Goal: Task Accomplishment & Management: Manage account settings

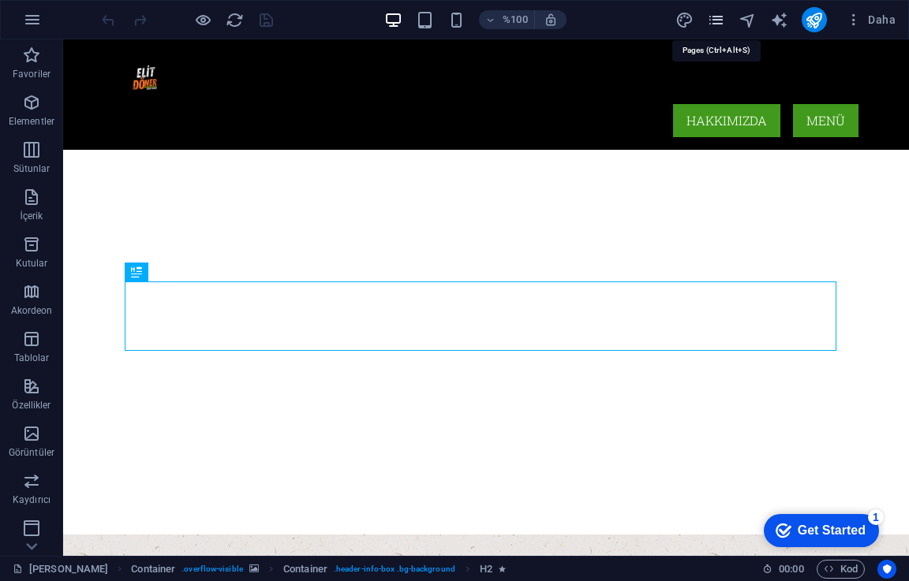
click at [711, 14] on icon "sayfalar" at bounding box center [716, 20] width 18 height 18
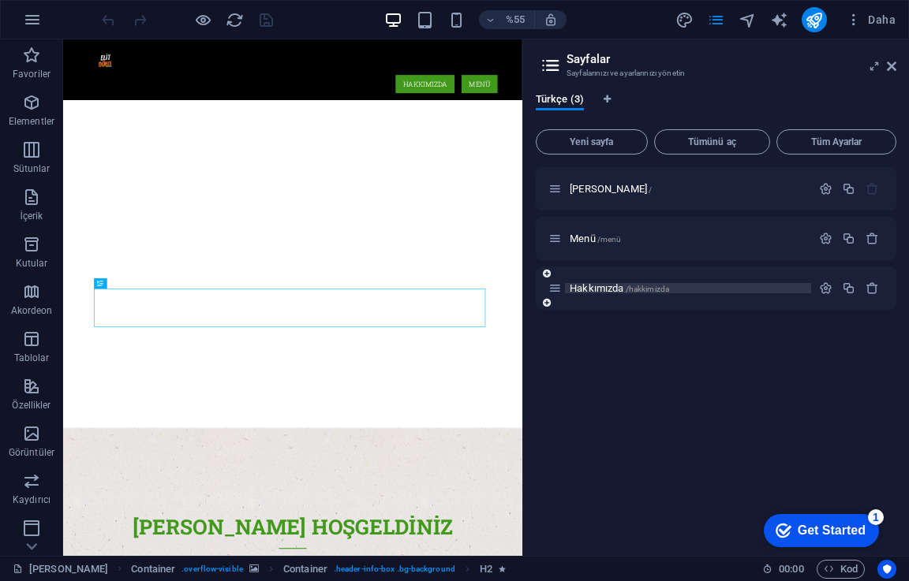
click at [676, 283] on p "Hakkımızda /hakkimizda" at bounding box center [687, 288] width 237 height 10
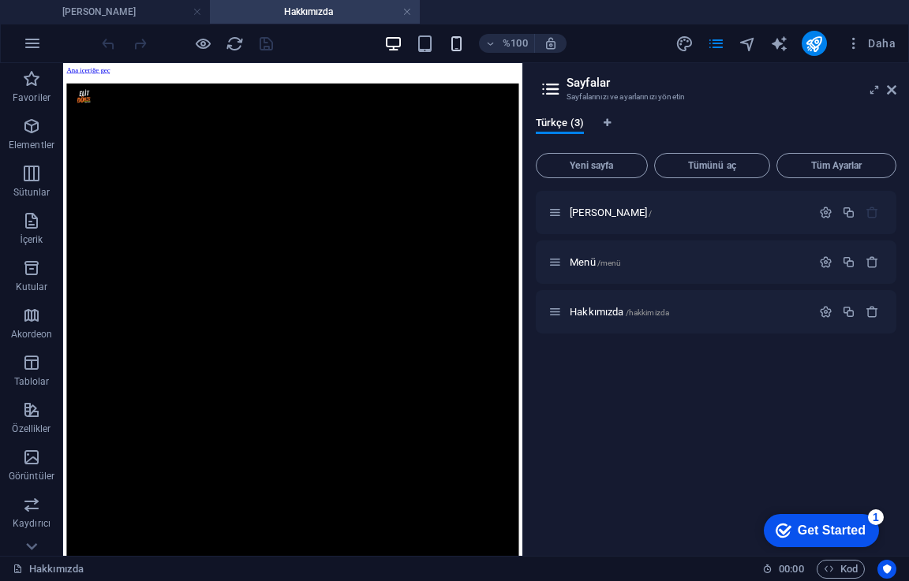
click at [464, 39] on icon "button" at bounding box center [456, 44] width 18 height 18
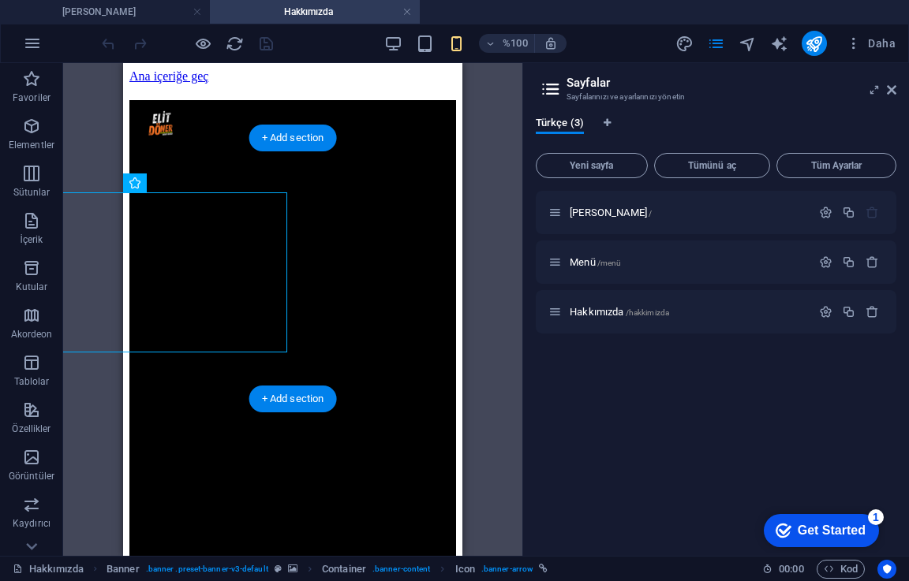
drag, startPoint x: 212, startPoint y: 267, endPoint x: 290, endPoint y: 351, distance: 115.0
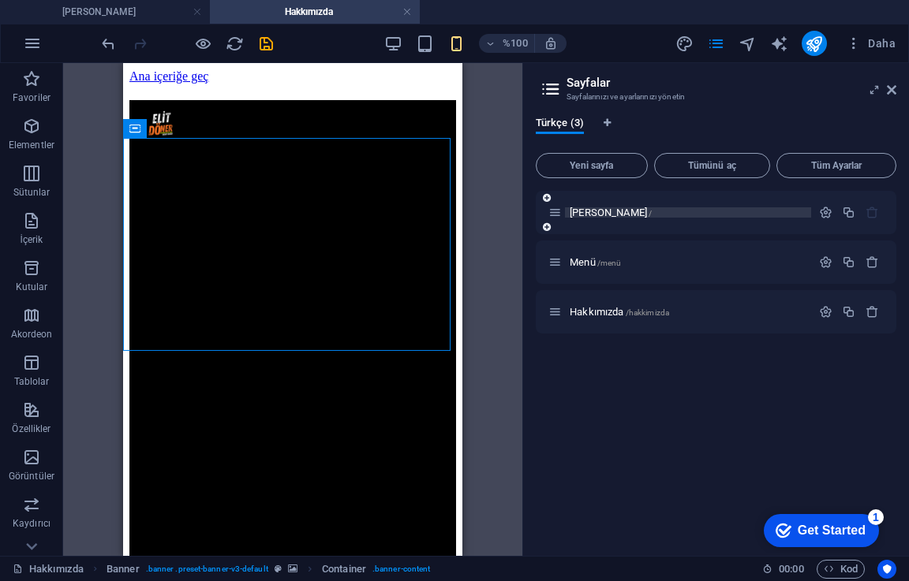
click at [603, 216] on font "[PERSON_NAME]" at bounding box center [607, 213] width 77 height 12
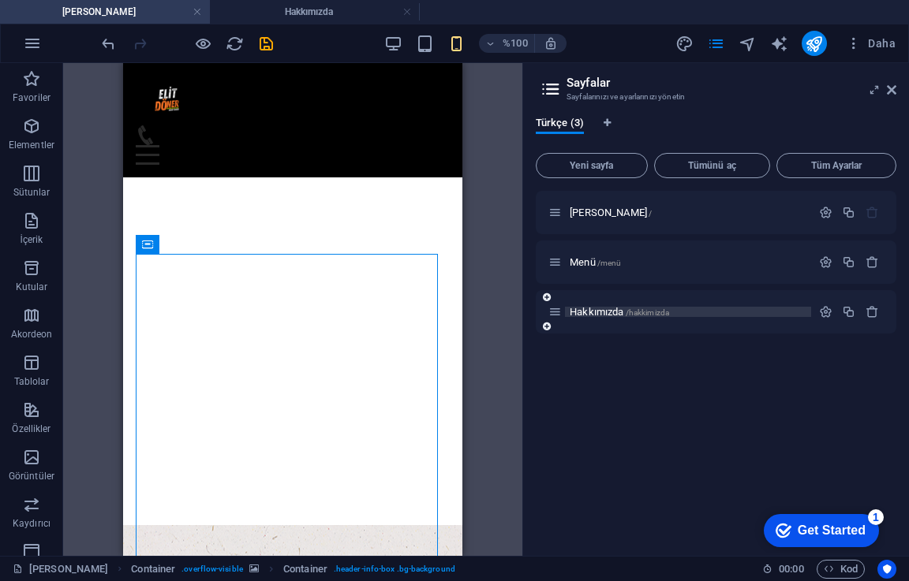
click at [613, 314] on font "Hakkımızda" at bounding box center [596, 312] width 54 height 12
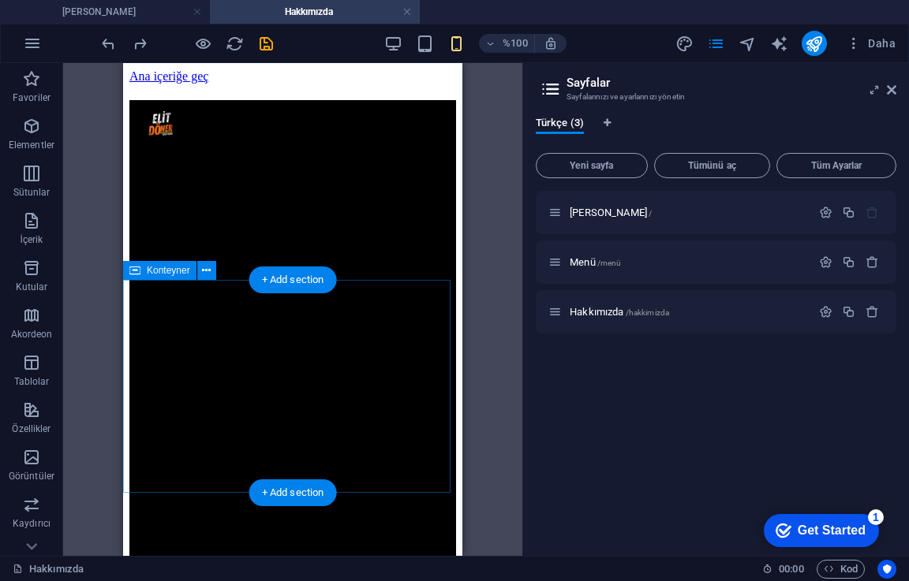
scroll to position [158, 0]
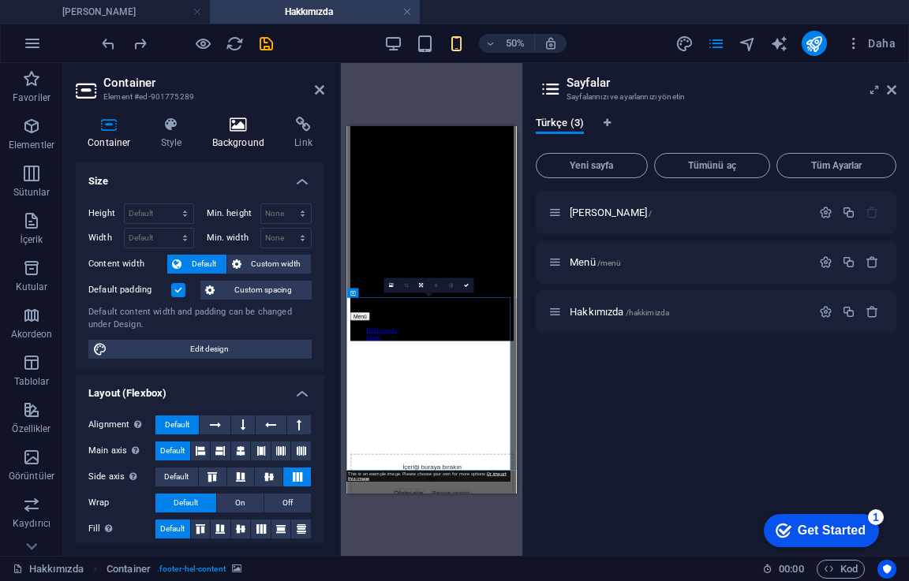
click at [234, 133] on h4 "Background" at bounding box center [241, 133] width 83 height 33
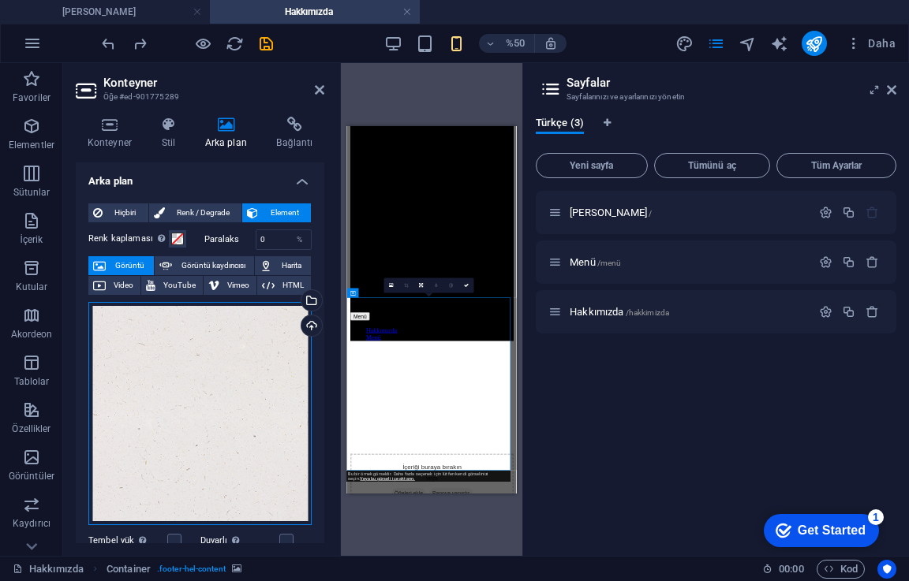
drag, startPoint x: 239, startPoint y: 334, endPoint x: 208, endPoint y: 339, distance: 31.1
click at [208, 339] on div "Dosyaları buraya sürükleyin, dosyaları seçmek için tıklayın veya Dosyalar'dan v…" at bounding box center [199, 413] width 223 height 223
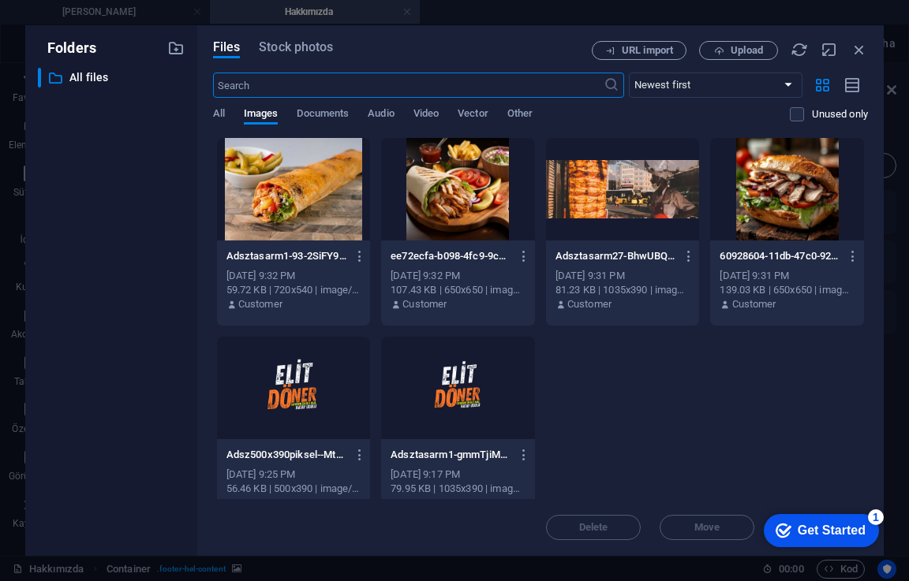
scroll to position [860, 0]
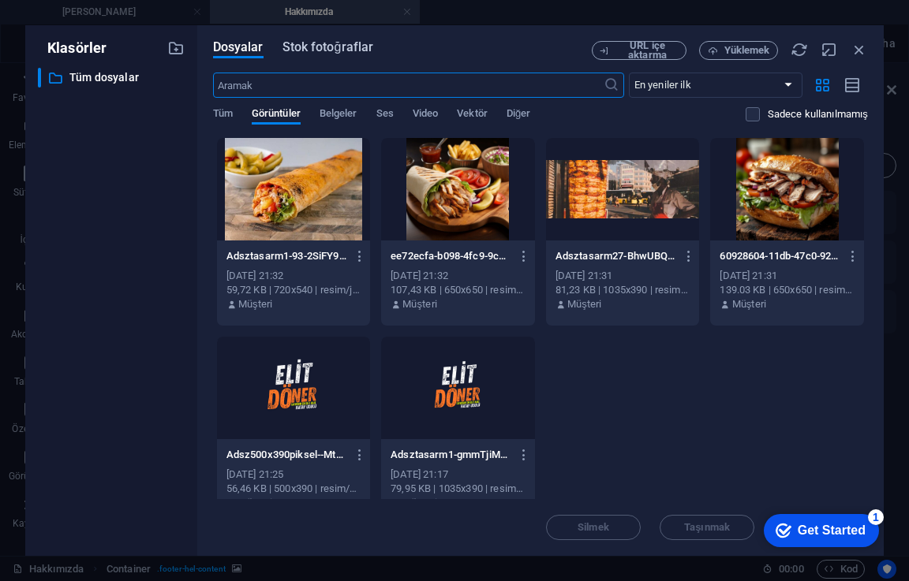
click at [301, 52] on font "Stok fotoğraflar" at bounding box center [327, 46] width 91 height 15
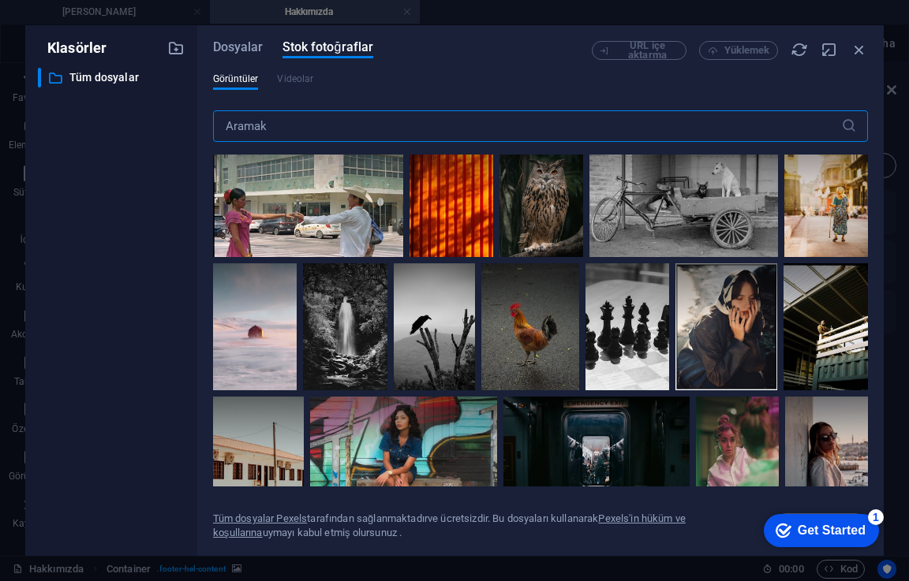
scroll to position [0, 0]
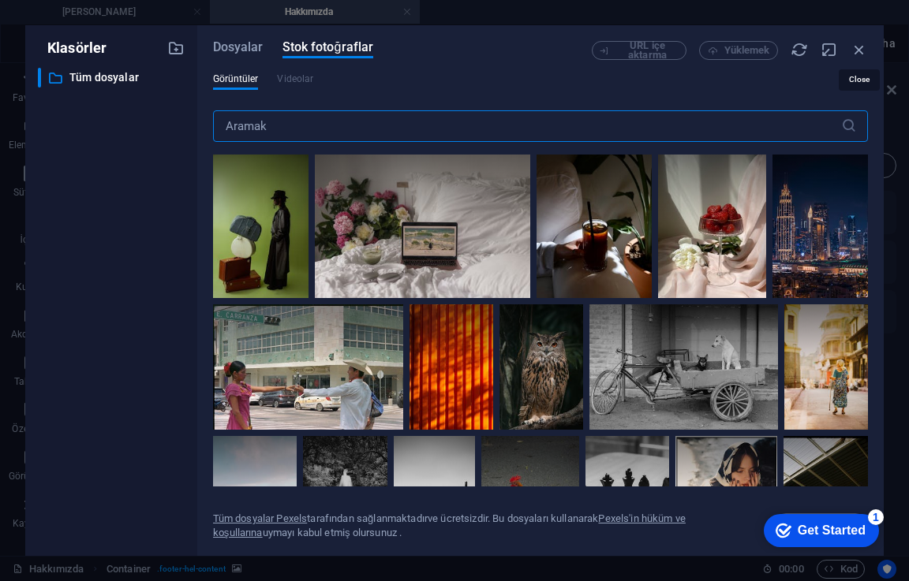
click at [853, 45] on icon "button" at bounding box center [858, 49] width 17 height 17
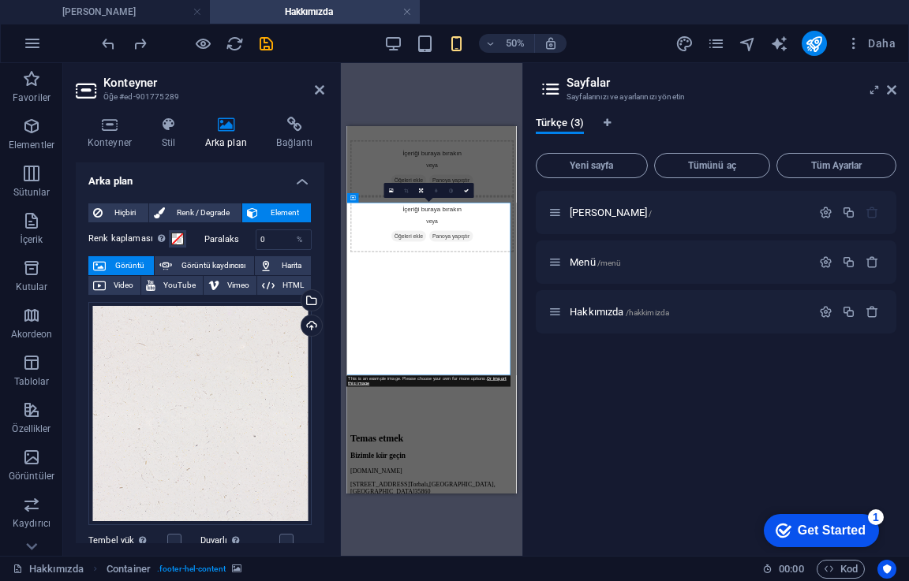
scroll to position [348, 0]
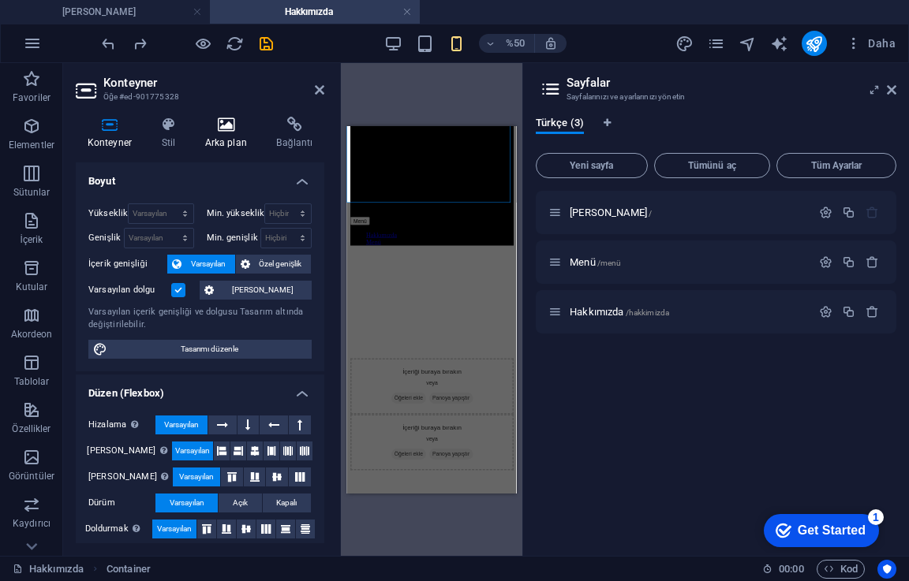
click at [219, 133] on h4 "Arka plan" at bounding box center [229, 133] width 72 height 33
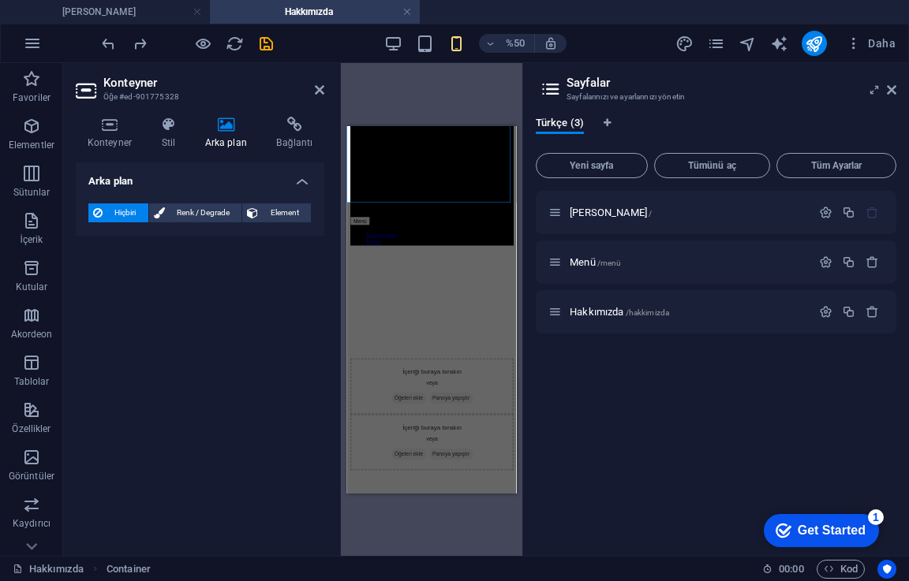
click at [249, 213] on icon at bounding box center [252, 212] width 11 height 19
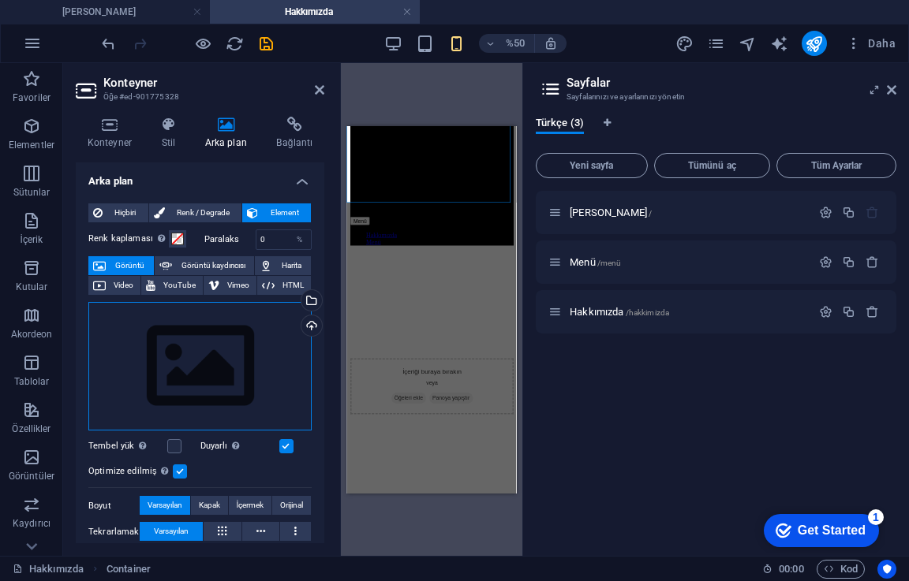
click at [285, 322] on div "Dosyaları buraya sürükleyin, dosyaları seçmek için tıklayın veya Dosyalar'dan v…" at bounding box center [199, 366] width 223 height 129
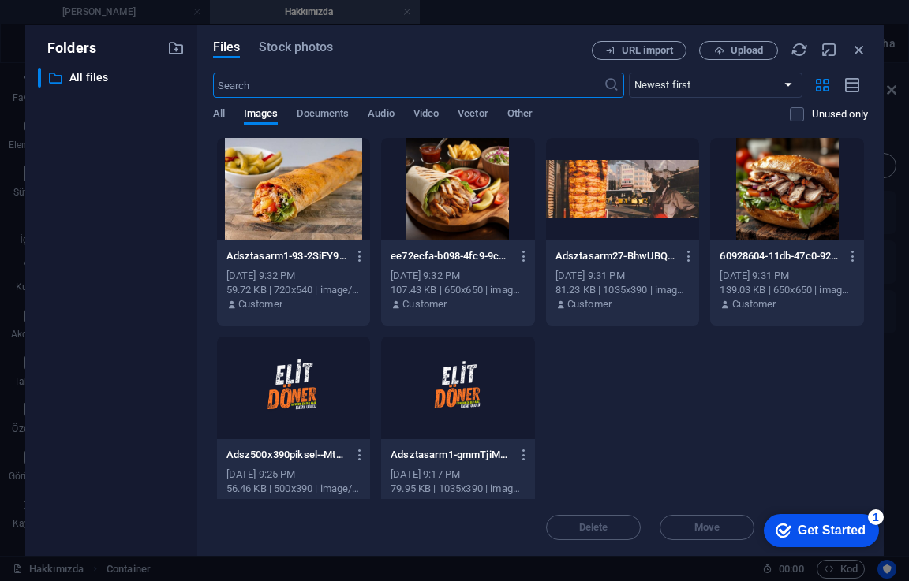
scroll to position [479, 0]
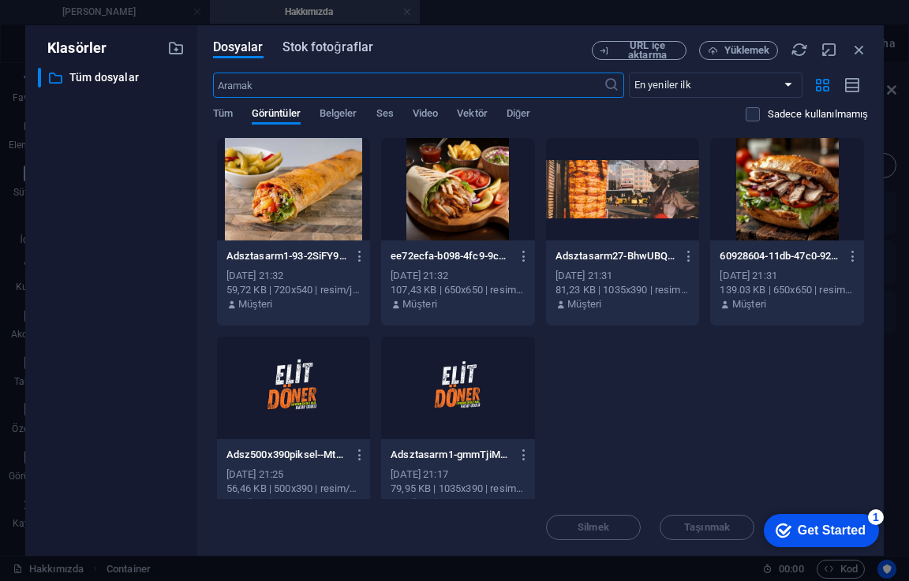
click at [301, 47] on font "Stok fotoğraflar" at bounding box center [327, 46] width 91 height 15
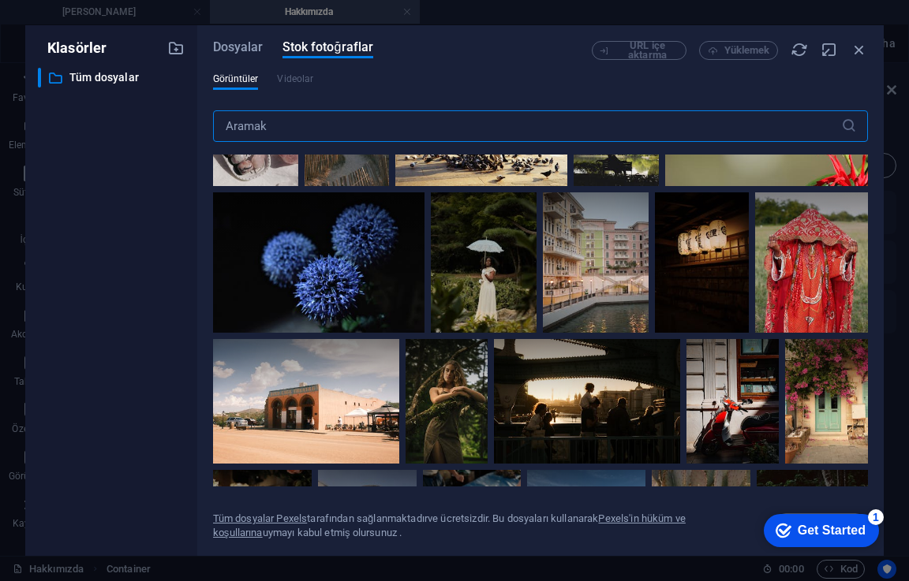
scroll to position [789, 0]
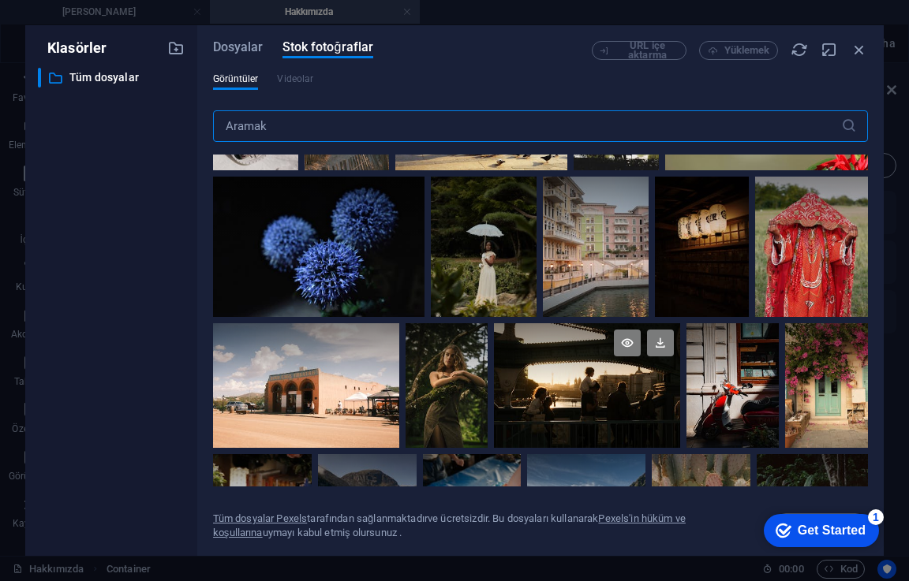
click at [554, 382] on div at bounding box center [587, 385] width 186 height 124
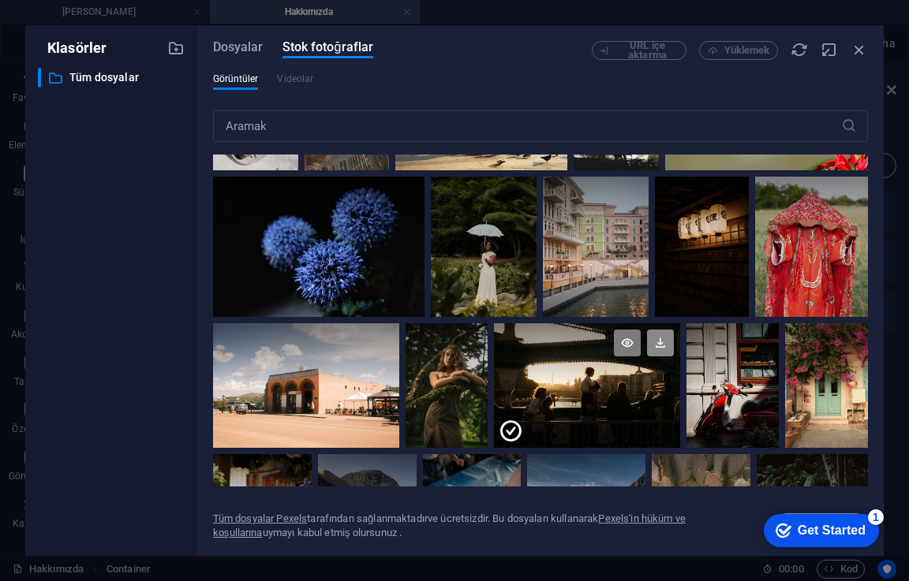
click at [653, 332] on icon at bounding box center [660, 343] width 27 height 27
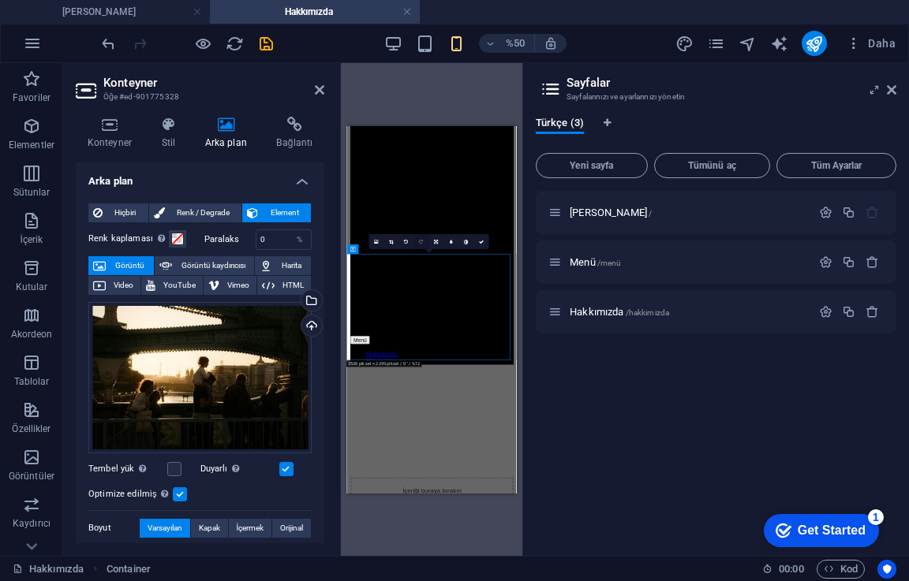
scroll to position [32, 0]
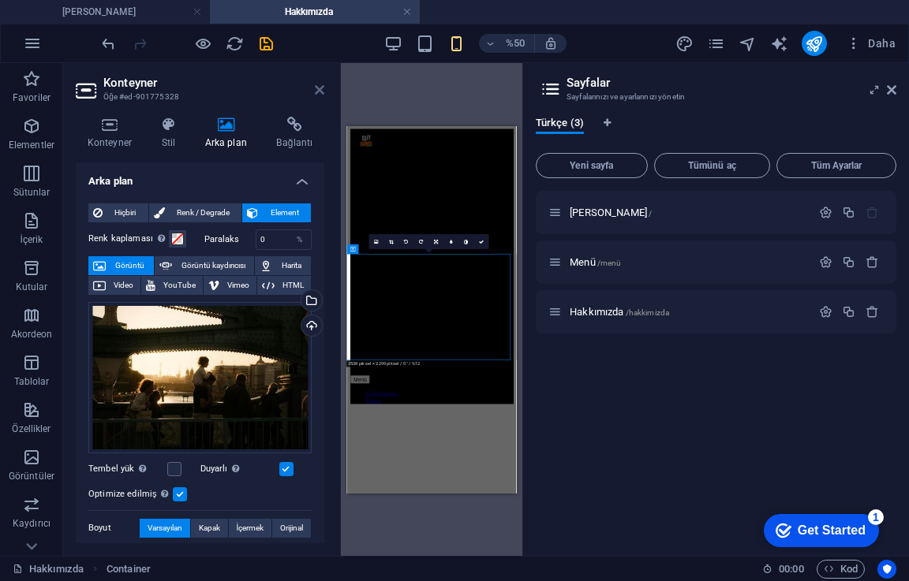
drag, startPoint x: 315, startPoint y: 89, endPoint x: 192, endPoint y: 27, distance: 138.6
click at [315, 89] on icon at bounding box center [319, 90] width 9 height 13
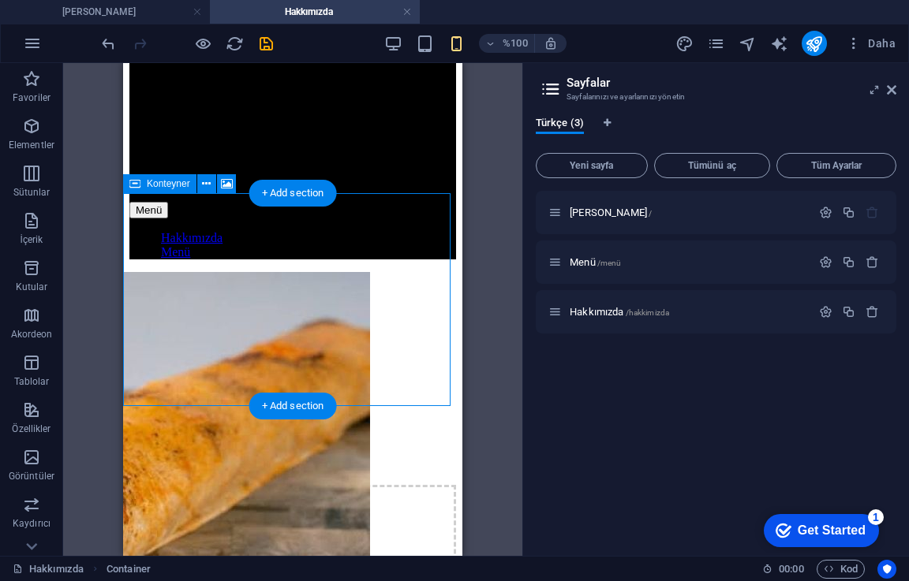
scroll to position [158, 0]
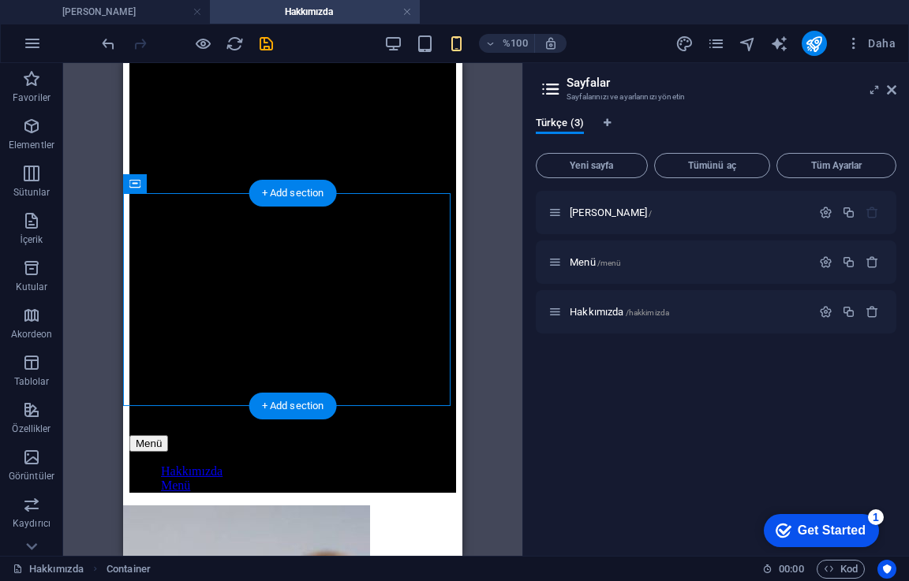
drag, startPoint x: 337, startPoint y: 210, endPoint x: 330, endPoint y: 216, distance: 9.5
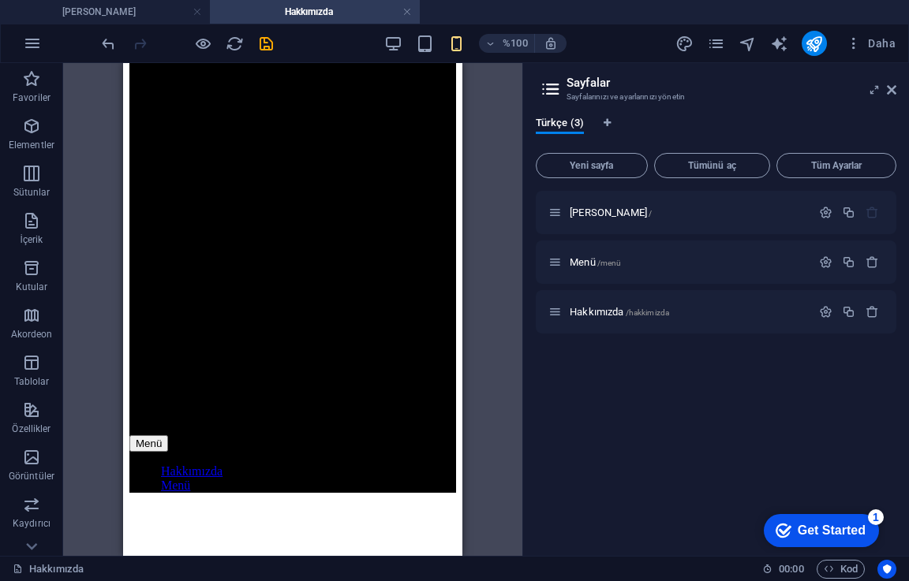
click at [594, 420] on div "[PERSON_NAME] / Menü /menü Hakkımızda /hakkimizda" at bounding box center [716, 367] width 360 height 353
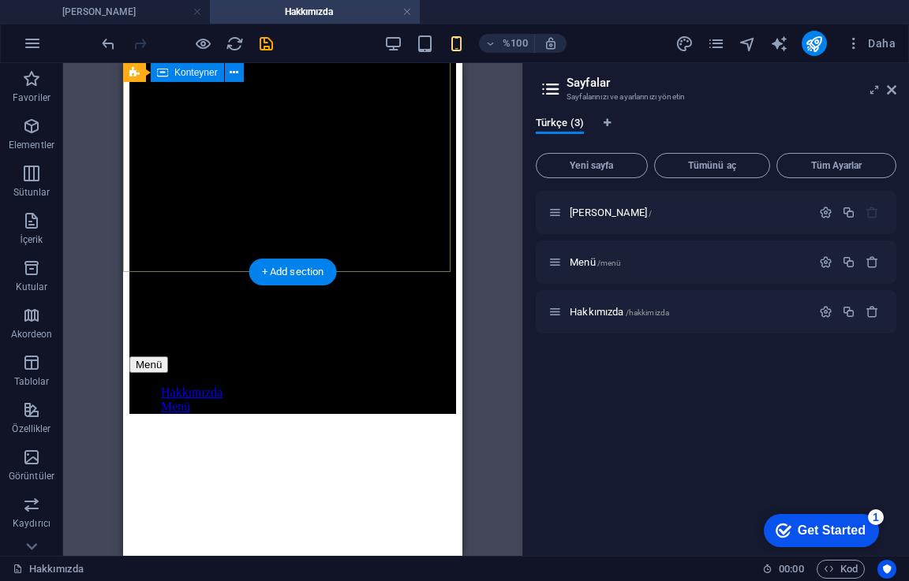
scroll to position [79, 0]
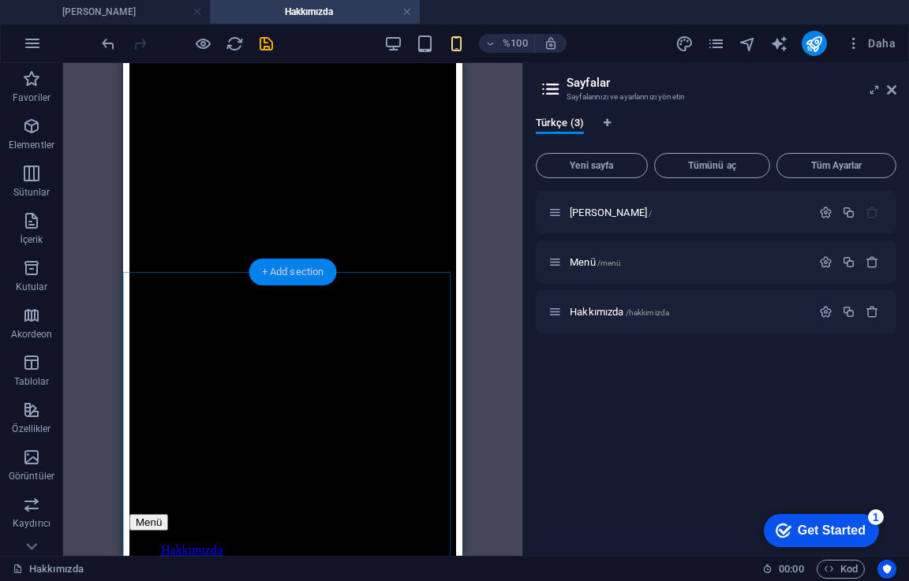
click at [305, 275] on div "+ Add section" at bounding box center [293, 272] width 88 height 27
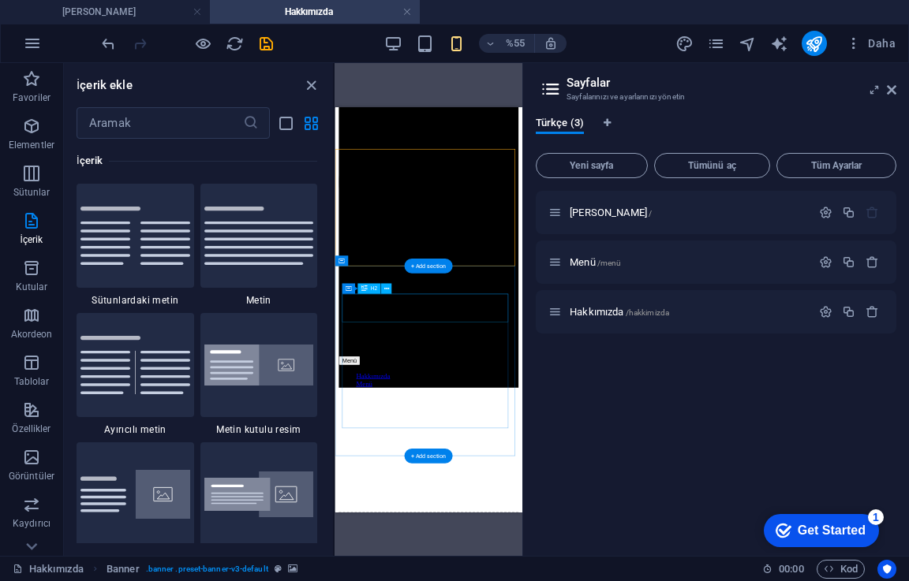
scroll to position [0, 0]
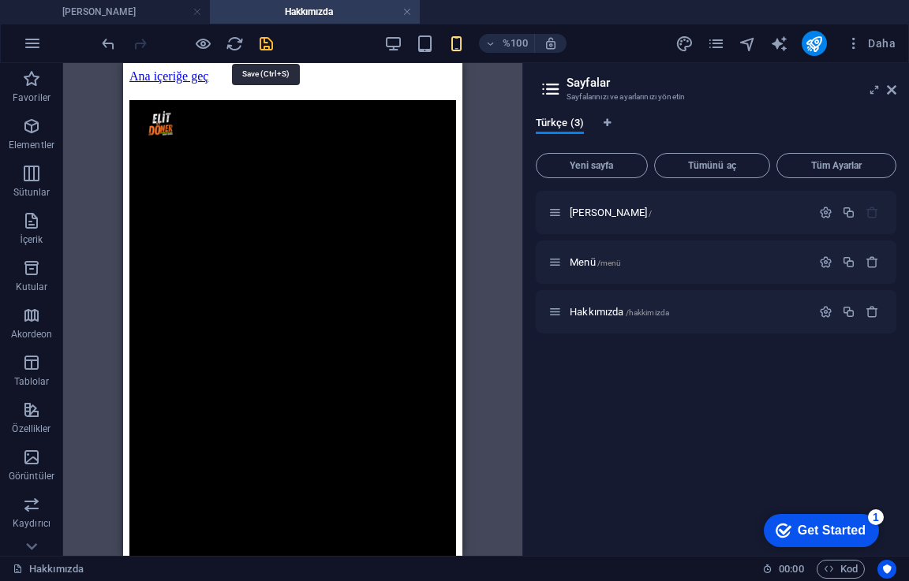
drag, startPoint x: 265, startPoint y: 39, endPoint x: 89, endPoint y: 58, distance: 176.8
click at [265, 39] on icon "kaydetmek" at bounding box center [266, 44] width 18 height 18
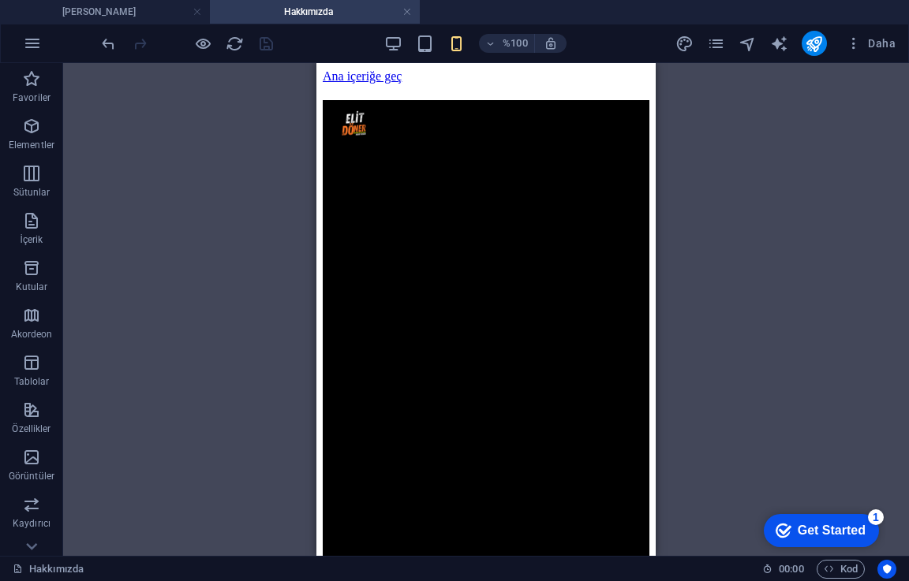
click at [748, 292] on div "Container H2 Konteyner Konteyner Banner Konteyner Afiş H3 Metin Konteyner Place…" at bounding box center [486, 309] width 846 height 493
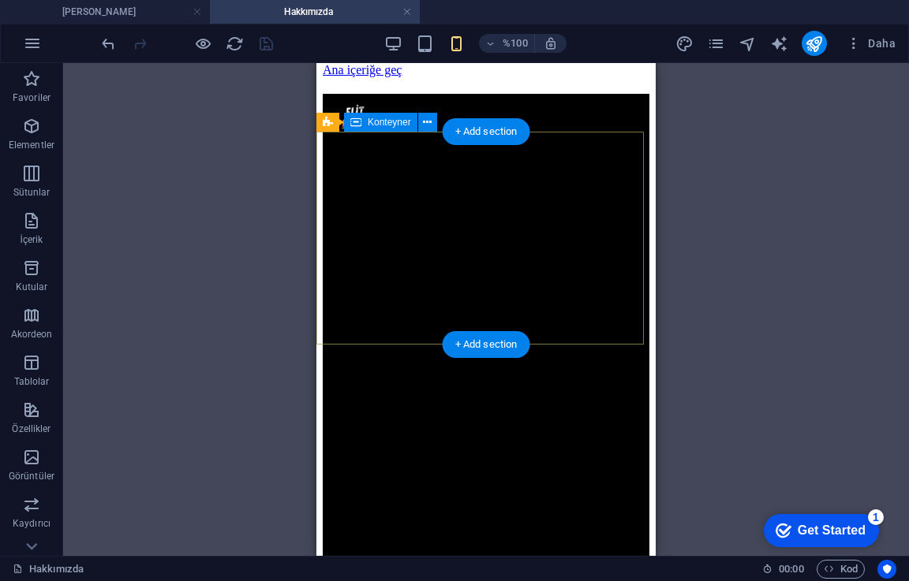
scroll to position [79, 0]
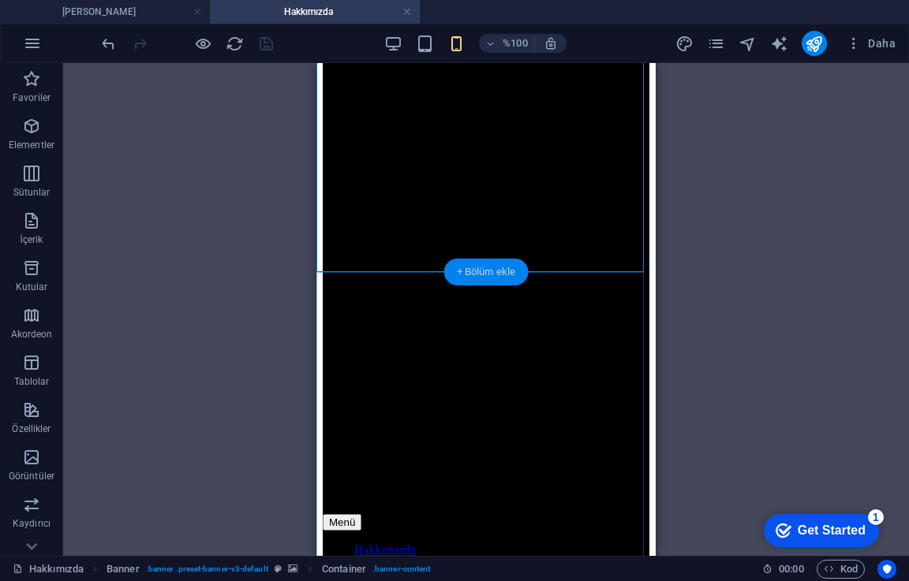
click at [501, 269] on font "+ Bölüm ekle" at bounding box center [486, 272] width 59 height 12
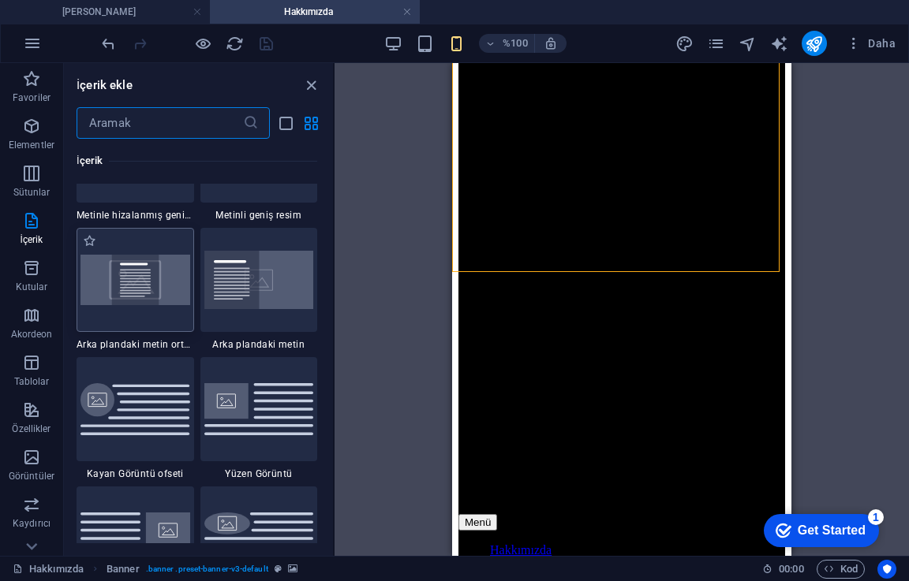
scroll to position [3391, 0]
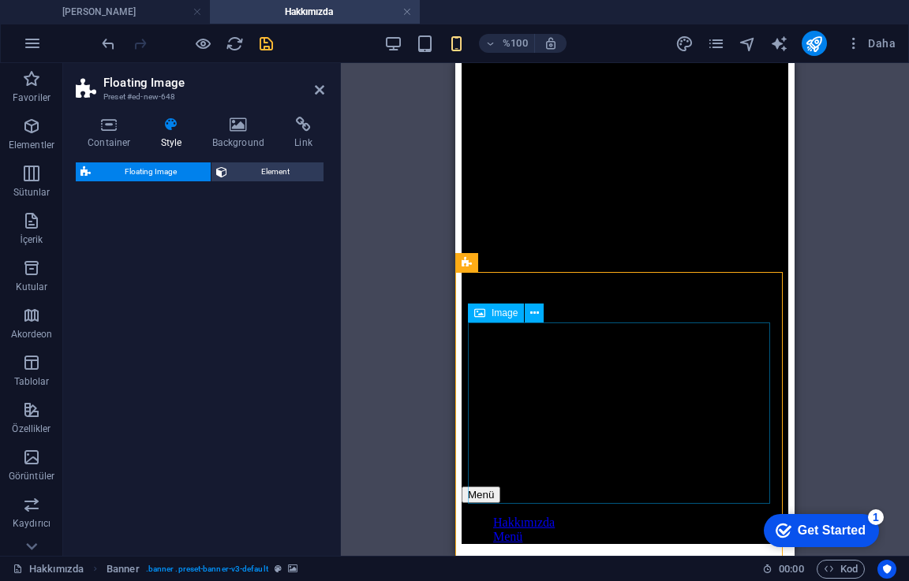
select select "%"
select select "rem"
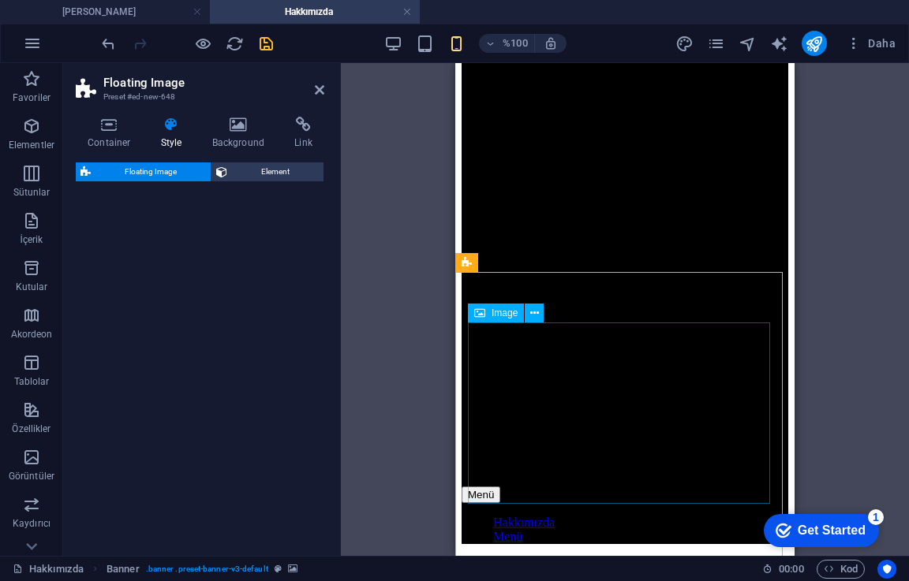
select select "%"
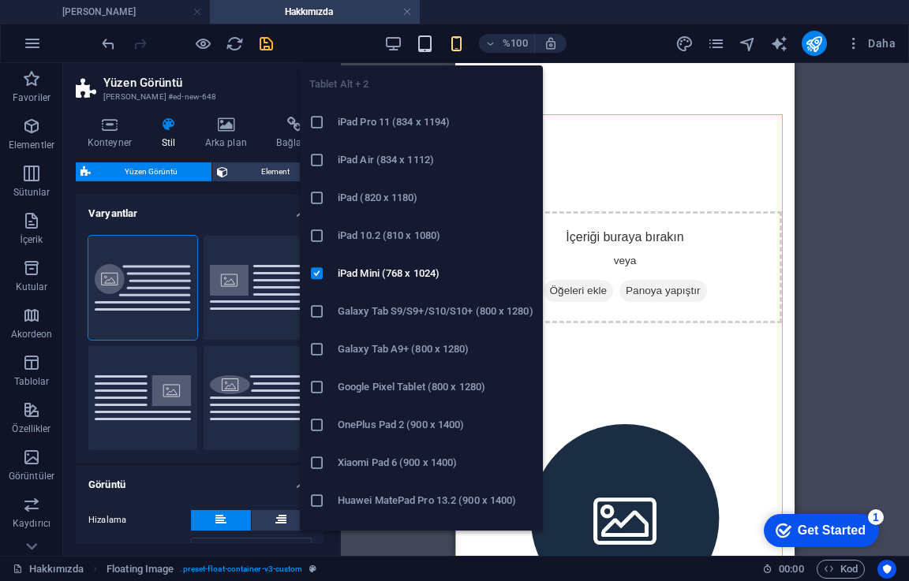
scroll to position [237, 0]
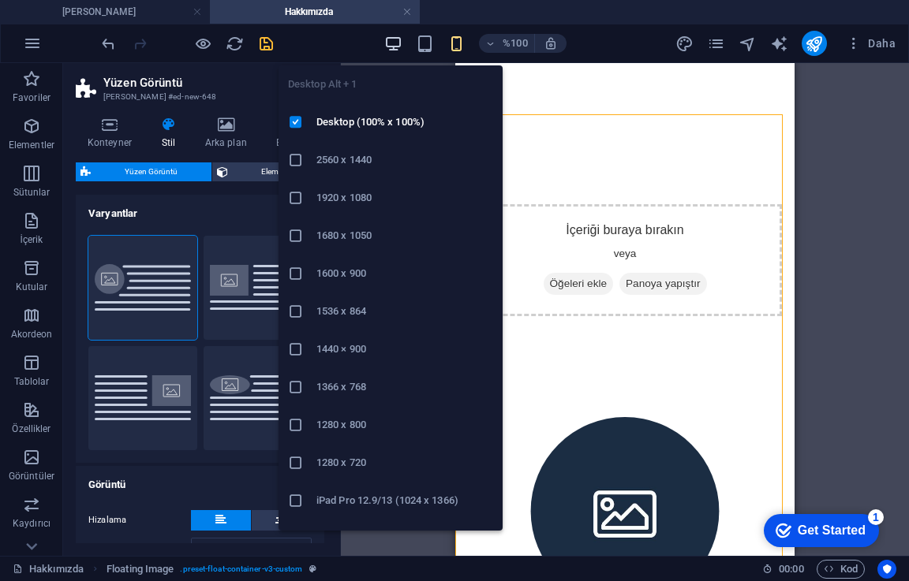
click at [401, 44] on icon "button" at bounding box center [393, 44] width 18 height 18
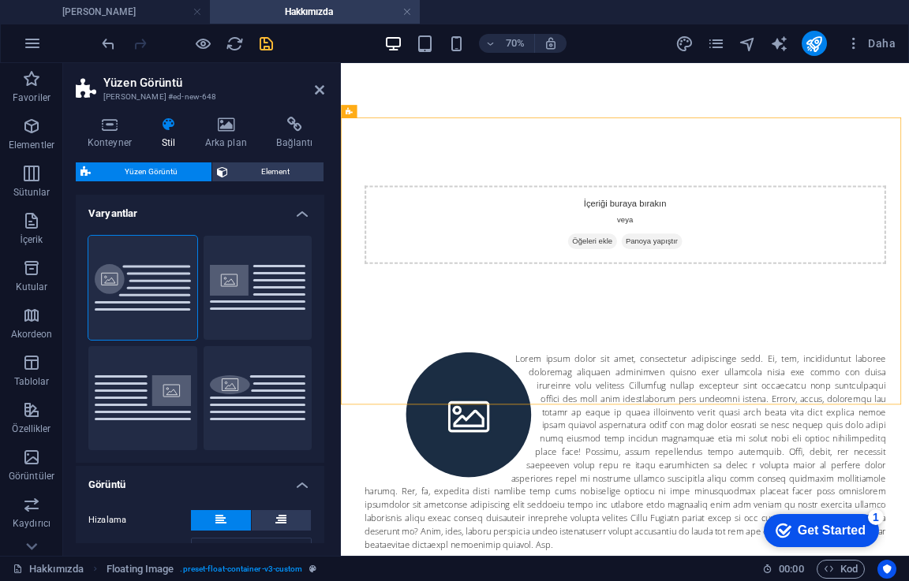
type input "40"
type input "0.5"
type input "1.5"
click at [482, 476] on figure at bounding box center [524, 565] width 298 height 179
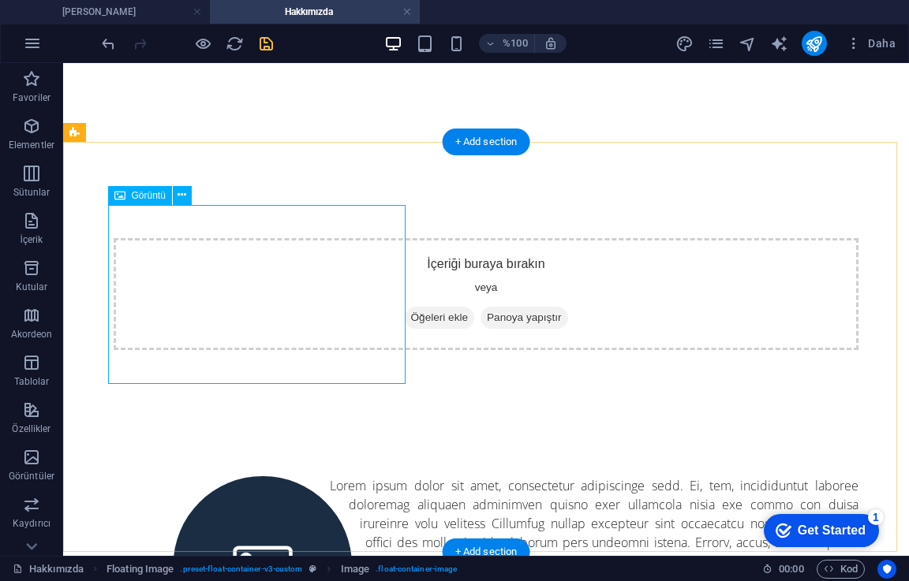
click at [187, 476] on figure at bounding box center [263, 565] width 298 height 179
select select "%"
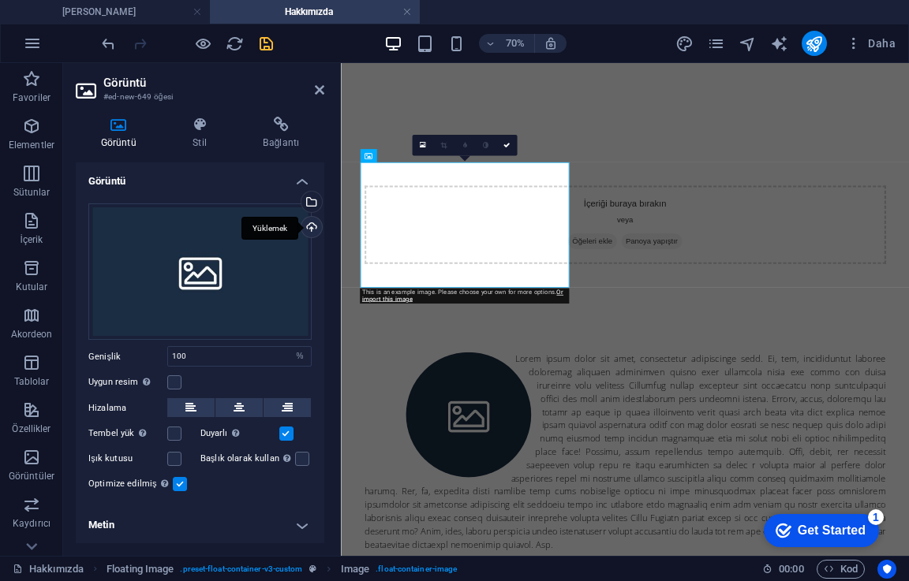
click at [311, 226] on div "Yüklemek" at bounding box center [310, 229] width 24 height 24
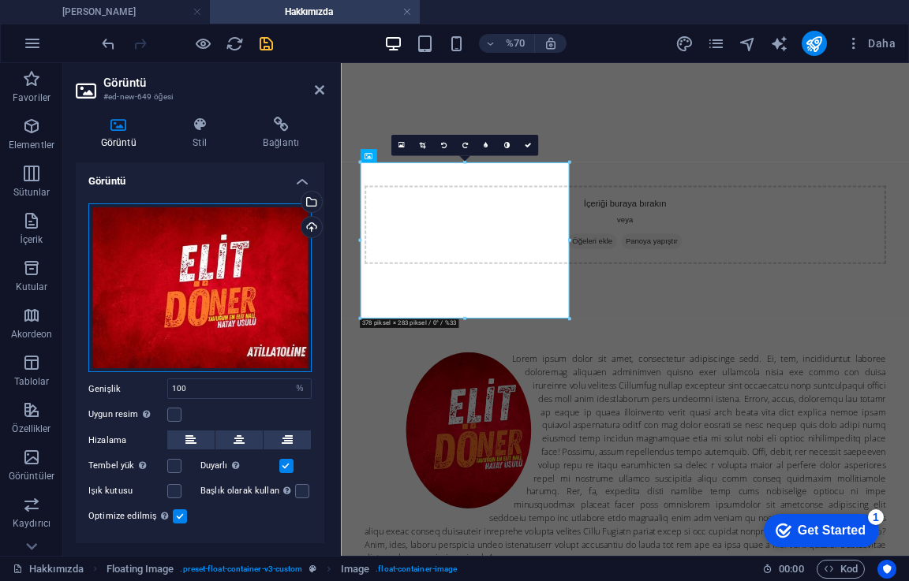
drag, startPoint x: 252, startPoint y: 294, endPoint x: 233, endPoint y: 294, distance: 18.9
click at [233, 294] on div "Dosyaları buraya sürükleyin, dosyaları seçmek için tıklayın veya Dosyalar'dan v…" at bounding box center [199, 288] width 223 height 170
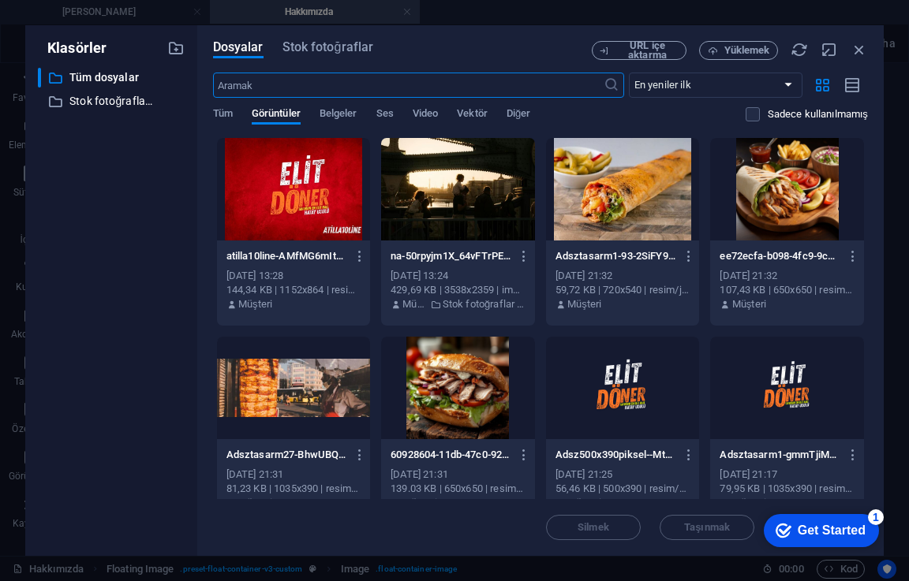
click at [868, 49] on div "Dosyalar Stok fotoğraflar URL içe aktarma Yüklemek ​ En yeniler ilk En eskiden …" at bounding box center [540, 290] width 686 height 531
click at [862, 49] on icon "button" at bounding box center [858, 49] width 17 height 17
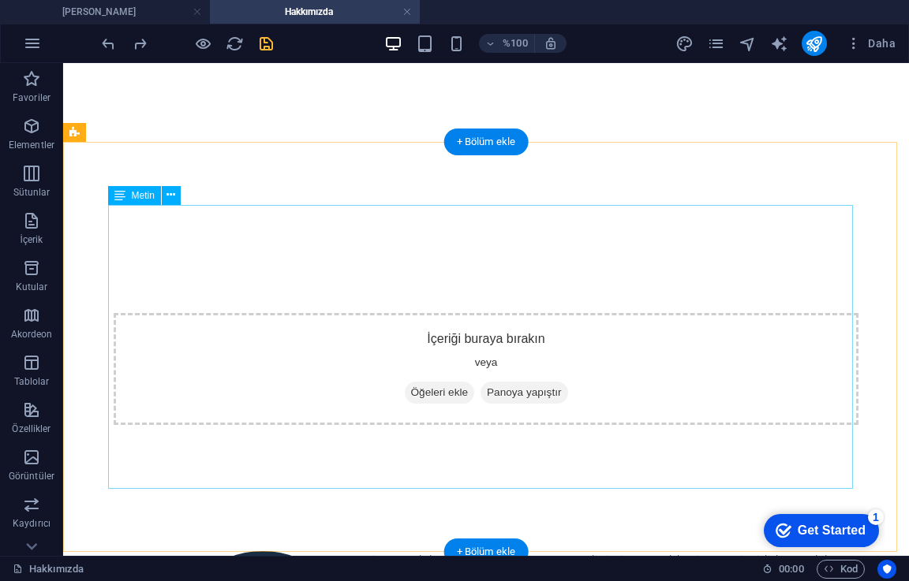
scroll to position [237, 0]
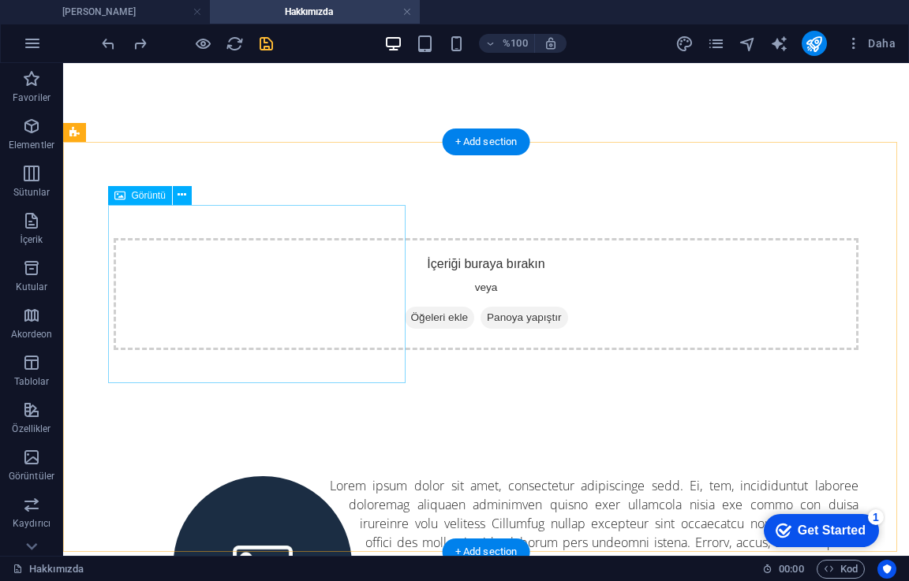
drag, startPoint x: 280, startPoint y: 297, endPoint x: 278, endPoint y: 278, distance: 19.0
click at [280, 476] on figure at bounding box center [263, 565] width 298 height 179
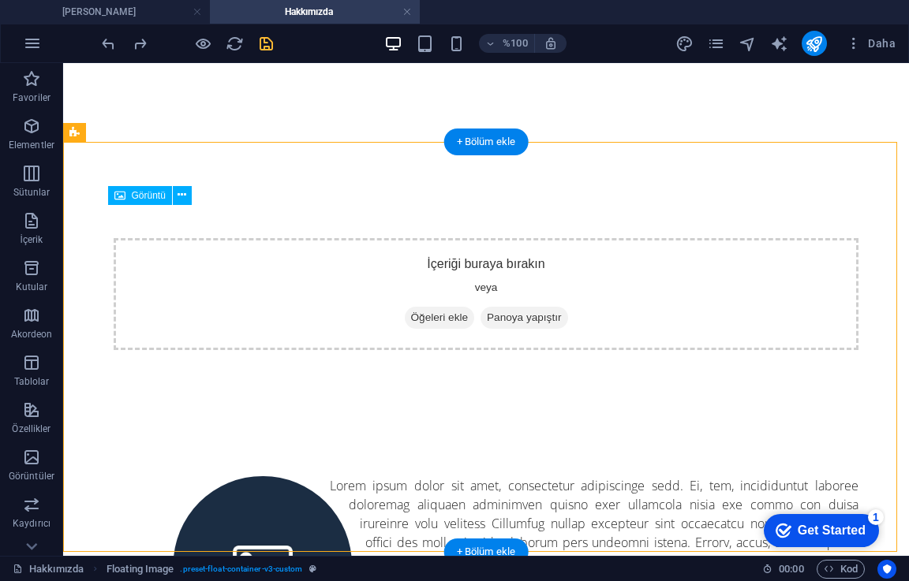
select select "%"
select select "rem"
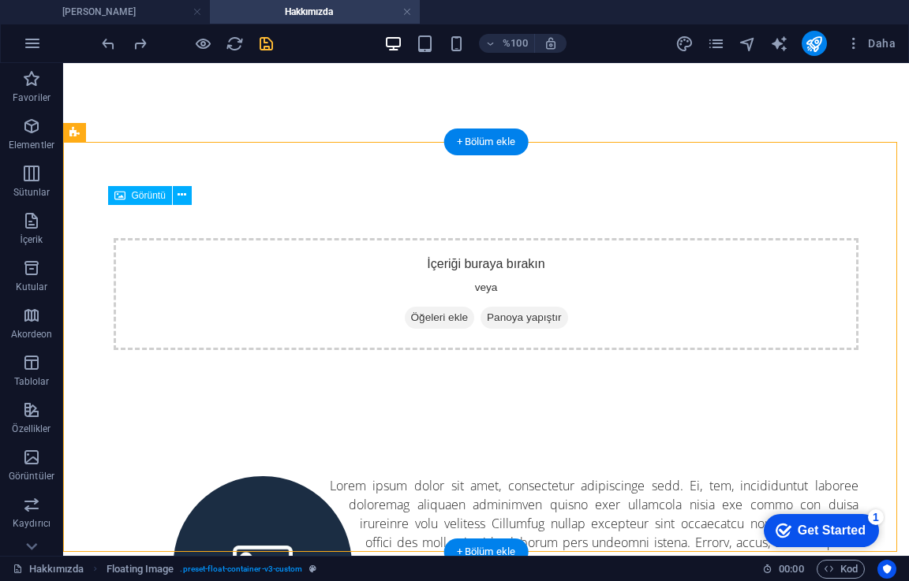
select select "%"
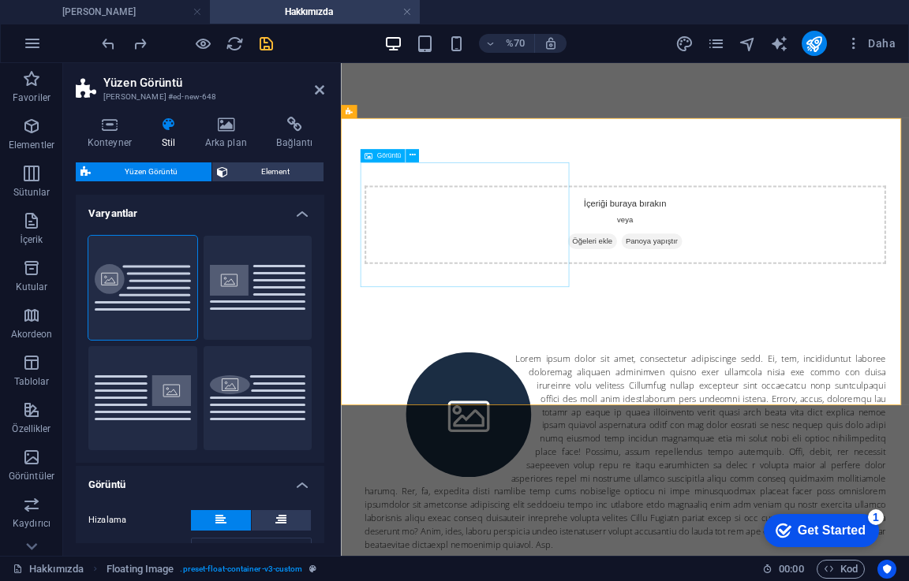
click at [473, 476] on figure at bounding box center [524, 565] width 298 height 179
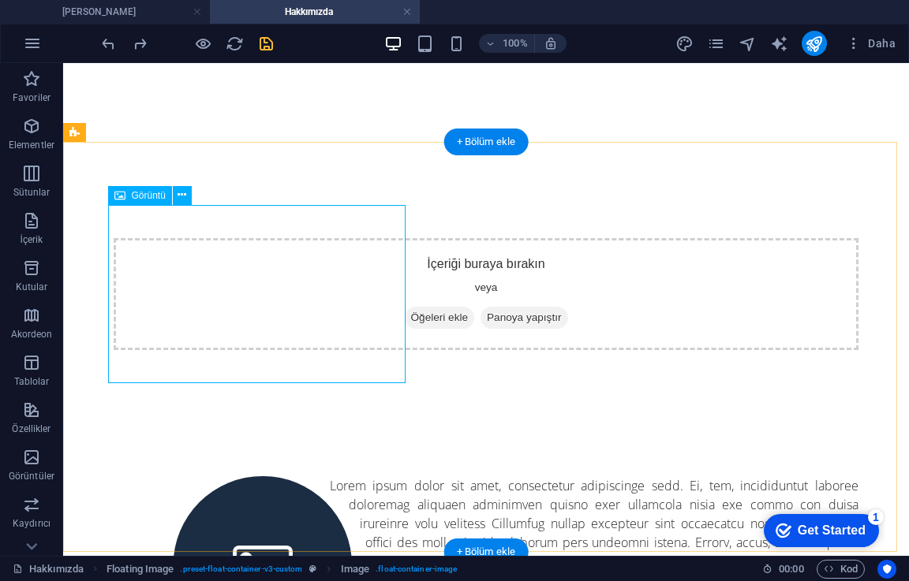
click at [201, 476] on figure at bounding box center [263, 565] width 298 height 179
select select "%"
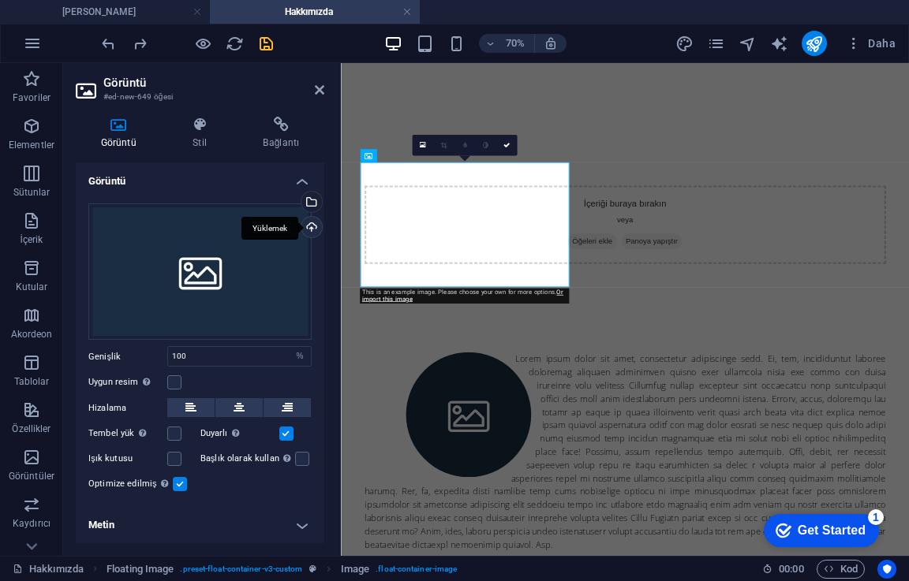
click at [312, 219] on div "Yüklemek" at bounding box center [310, 229] width 24 height 24
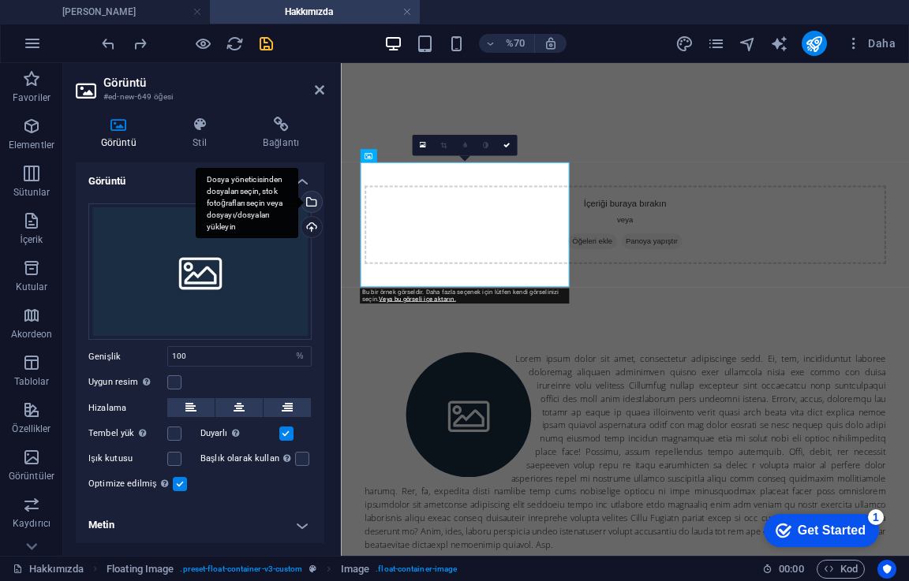
click at [310, 197] on div "Dosya yöneticisinden dosyaları seçin, stok fotoğrafları seçin veya dosyayı/dosy…" at bounding box center [310, 204] width 24 height 24
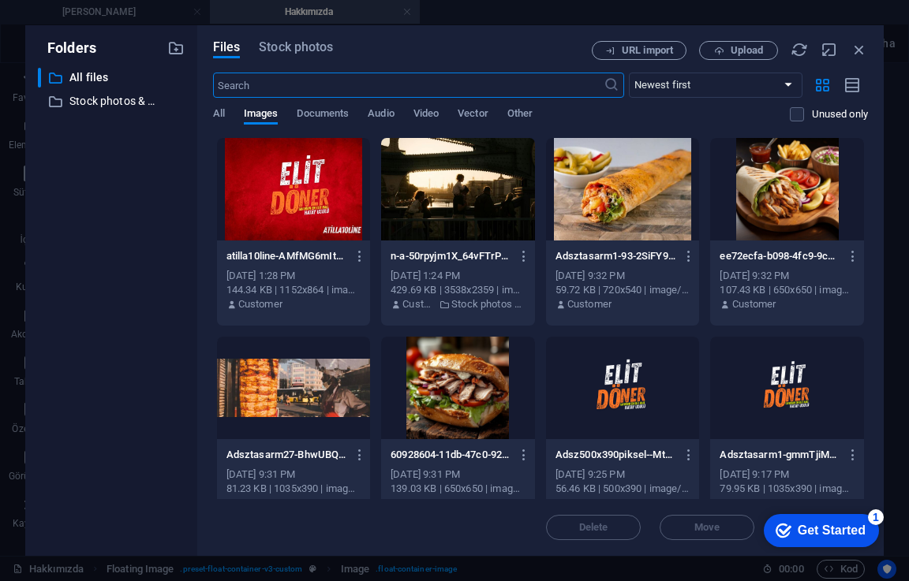
scroll to position [26, 0]
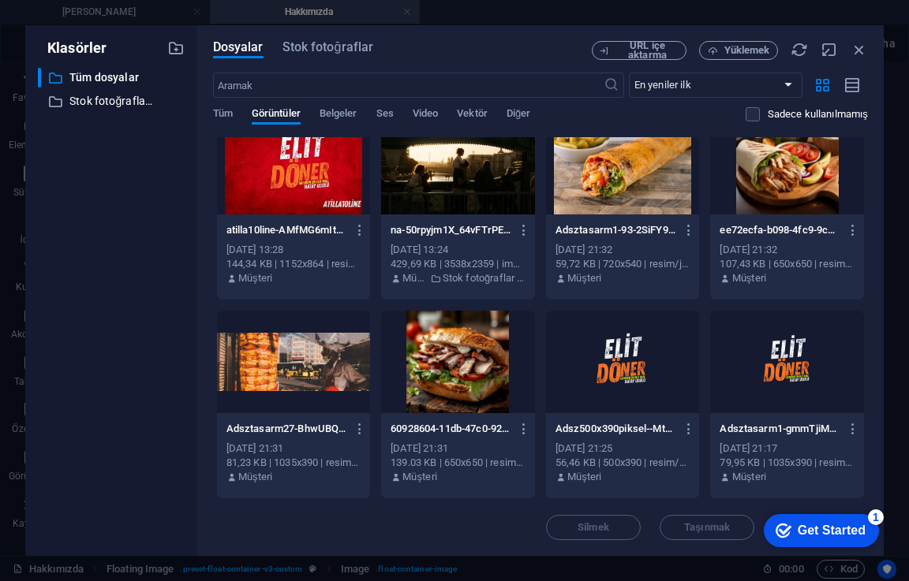
click at [638, 352] on div at bounding box center [623, 362] width 154 height 103
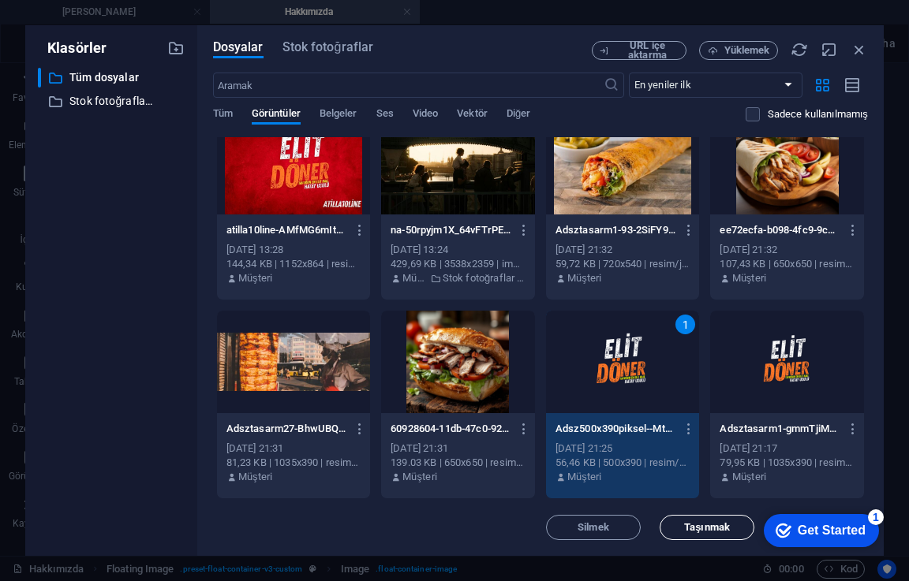
click at [720, 524] on font "Taşınmak" at bounding box center [707, 527] width 46 height 12
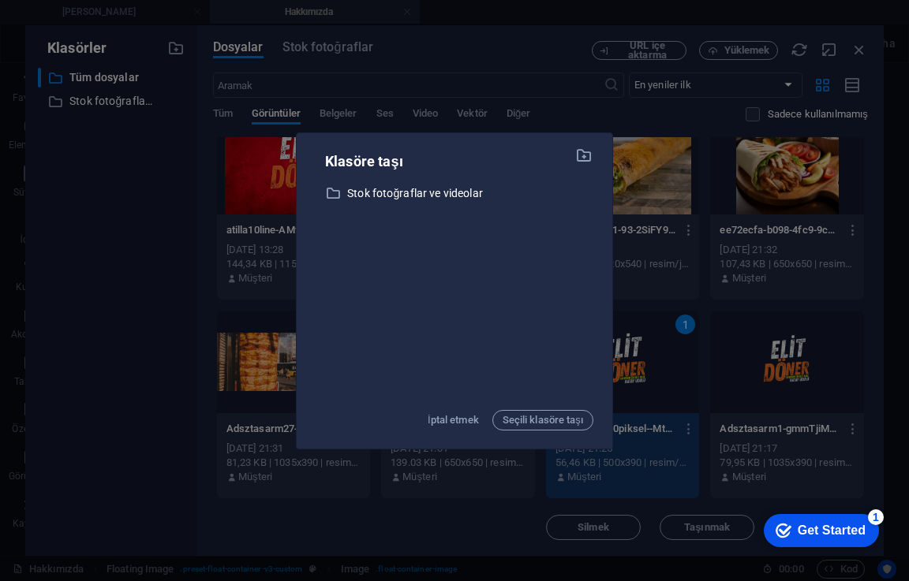
click at [558, 84] on div "Klasöre taşı ​ Stock photos & videos Stok fotoğraflar ve videolar İptal etmek S…" at bounding box center [454, 290] width 909 height 581
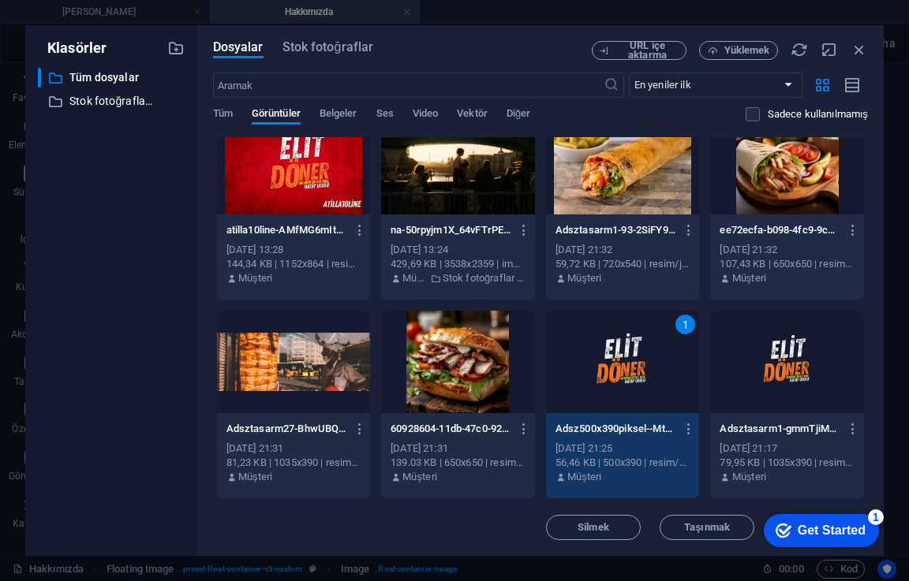
click at [588, 374] on div "1" at bounding box center [623, 362] width 154 height 103
click at [588, 373] on div "1" at bounding box center [623, 362] width 154 height 103
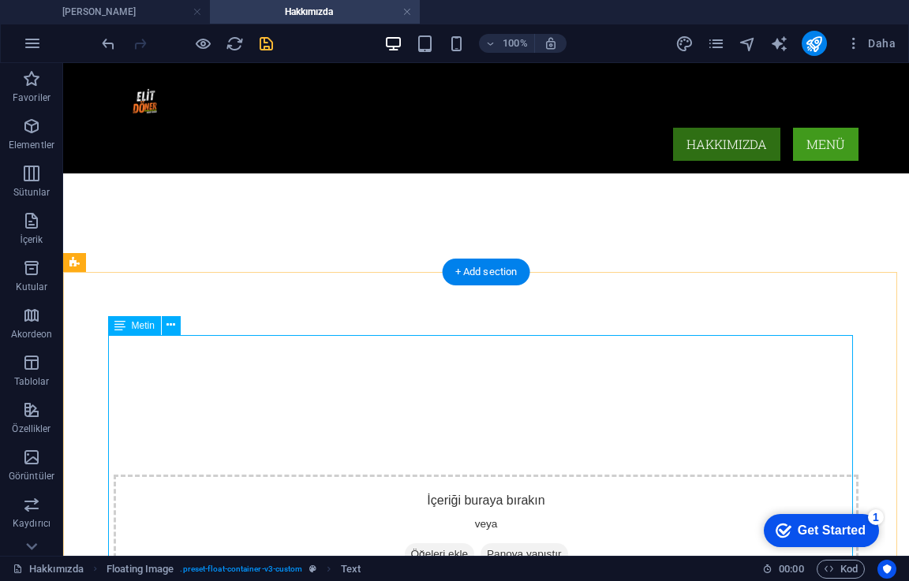
scroll to position [237, 0]
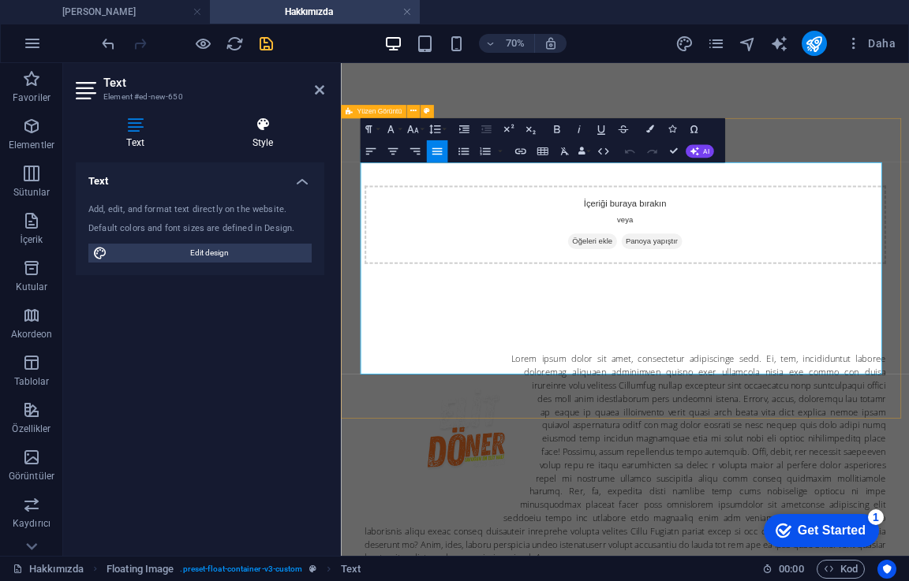
click at [270, 118] on icon at bounding box center [262, 125] width 123 height 16
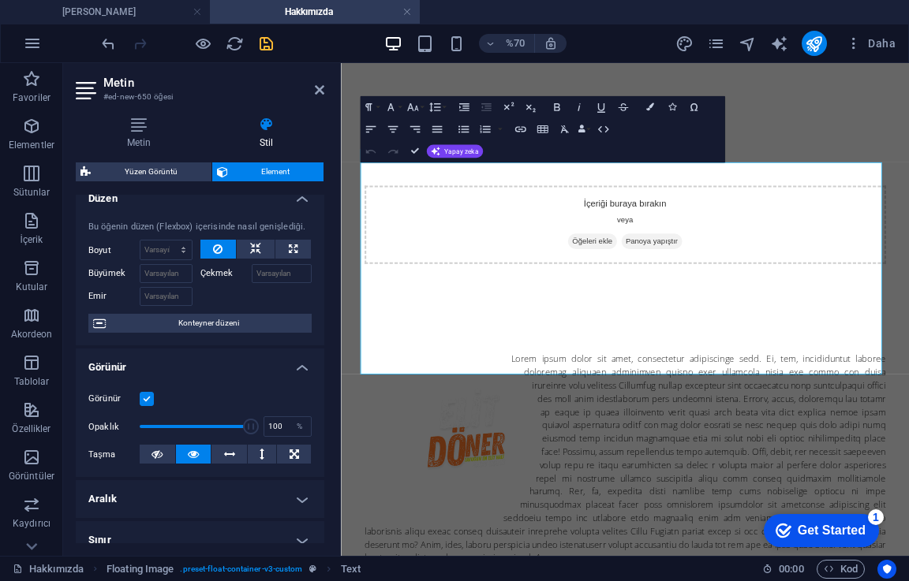
scroll to position [2, 0]
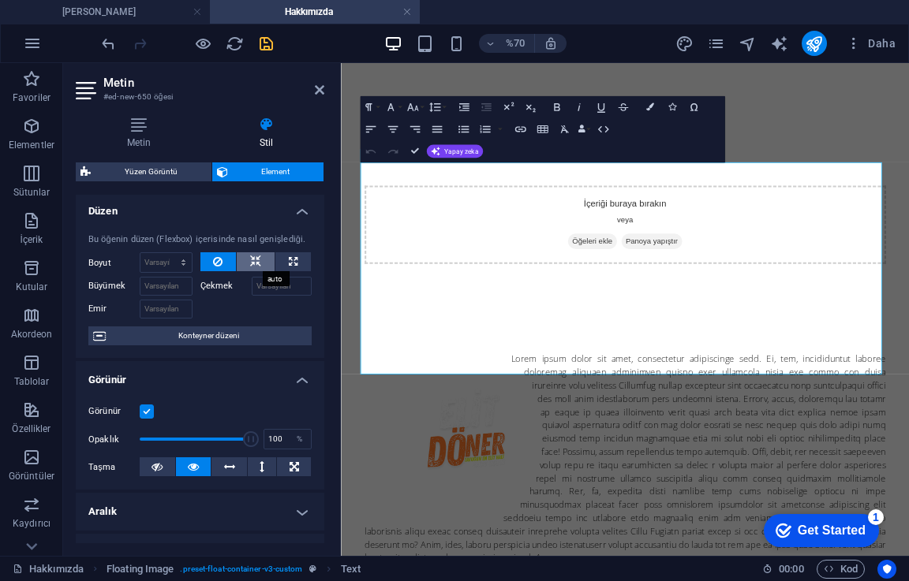
click at [252, 262] on icon at bounding box center [255, 261] width 11 height 19
click at [285, 262] on button at bounding box center [292, 261] width 35 height 19
type input "100"
select select "%"
click at [221, 267] on icon at bounding box center [217, 261] width 9 height 19
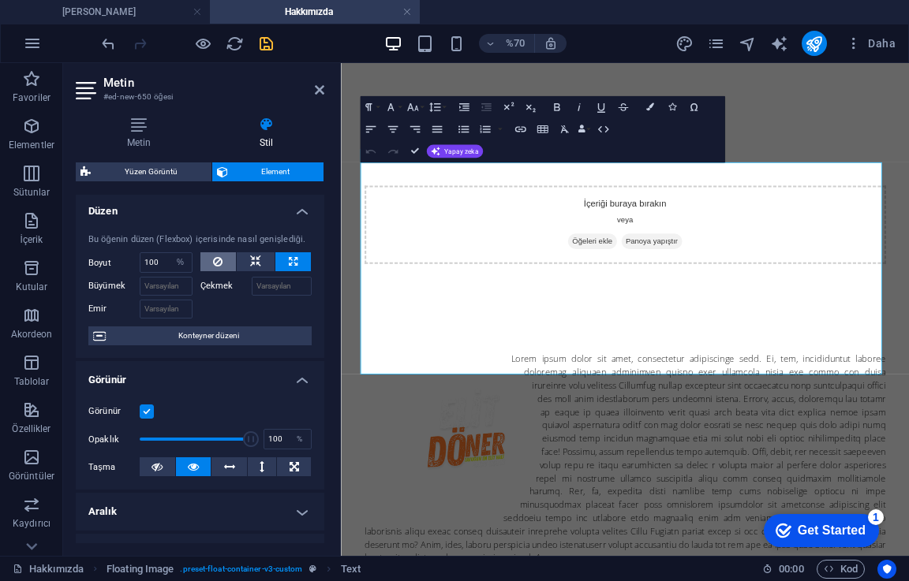
select select "DISABLED_OPTION_VALUE"
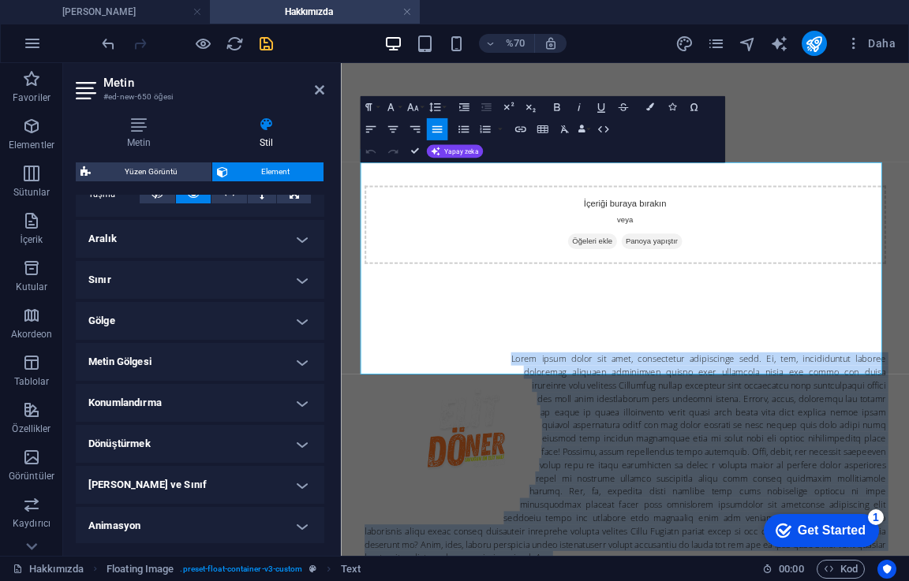
scroll to position [318, 0]
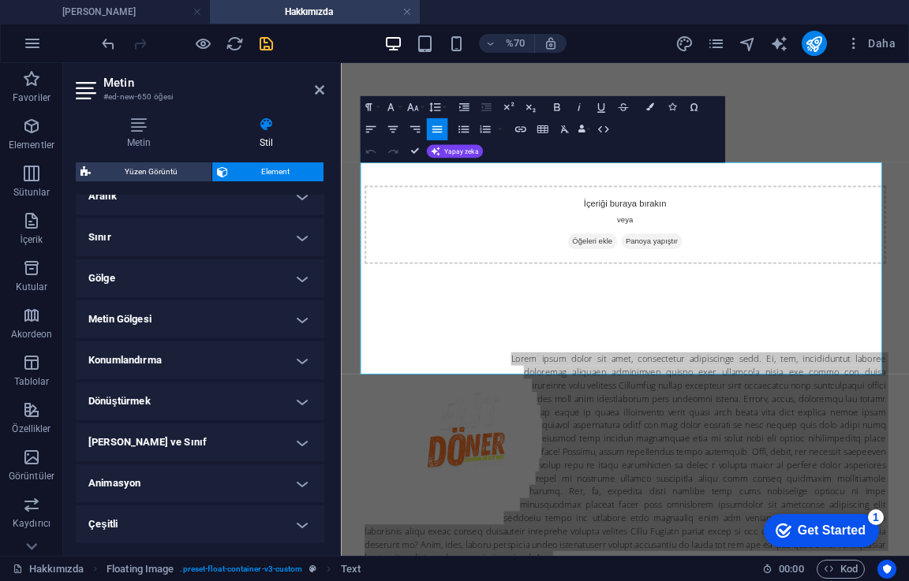
click at [216, 429] on h4 "[PERSON_NAME] ve Sınıf" at bounding box center [200, 443] width 248 height 38
click at [649, 102] on button "Renkler" at bounding box center [649, 107] width 21 height 22
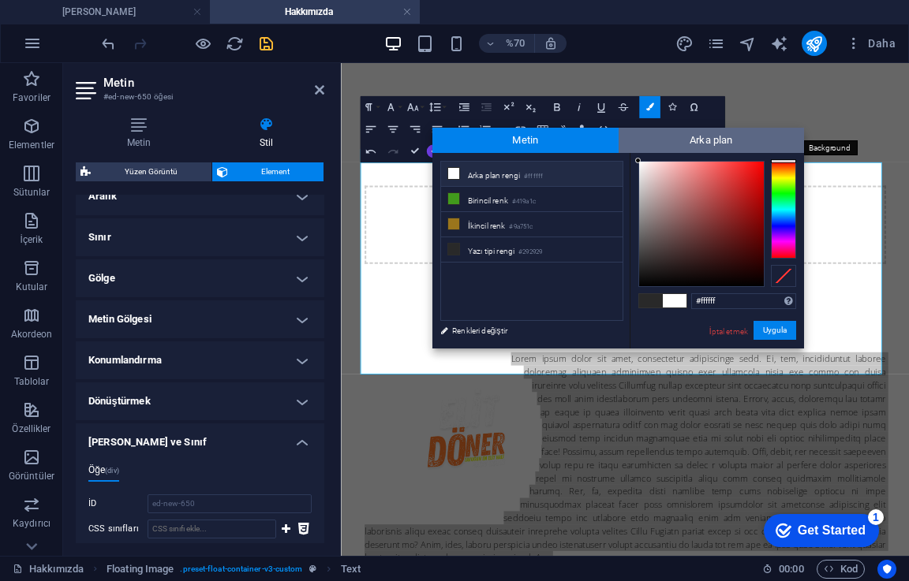
drag, startPoint x: 663, startPoint y: 189, endPoint x: 625, endPoint y: 142, distance: 60.0
click at [625, 142] on div "Metin Arka plan az Arka plan rengi #ffffff Birincil renk #419a1c İkincil renk" at bounding box center [617, 239] width 371 height 222
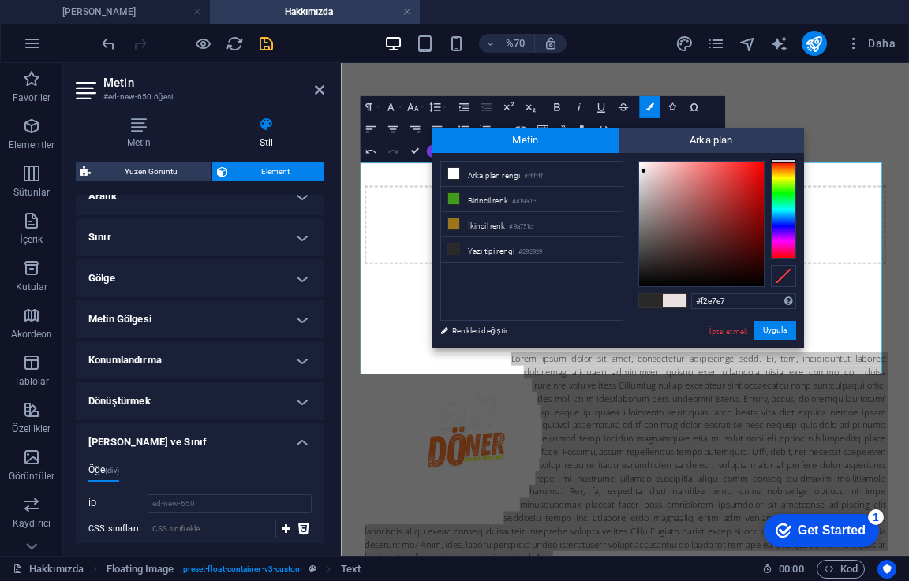
type input "#f4e9e9"
click at [644, 166] on div at bounding box center [643, 166] width 6 height 6
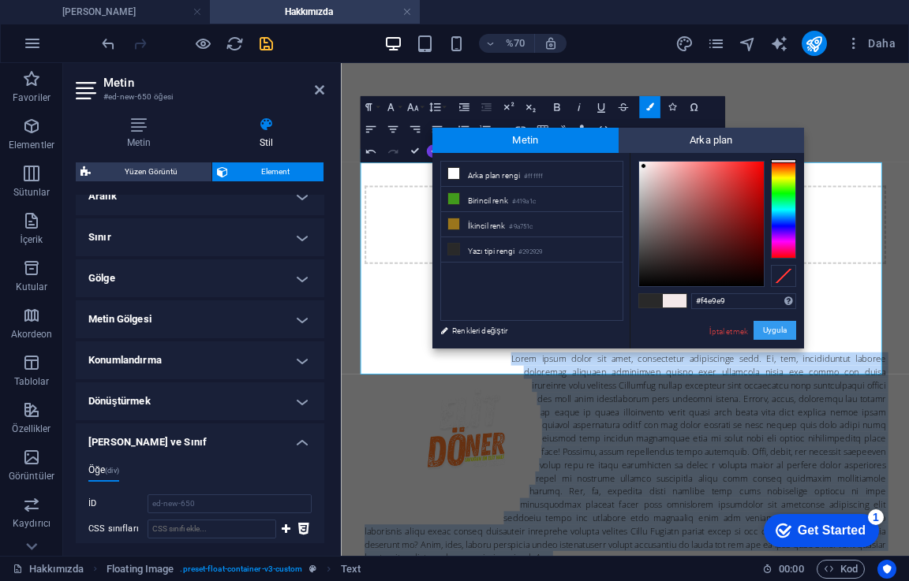
click at [765, 331] on font "Uygula" at bounding box center [775, 330] width 24 height 9
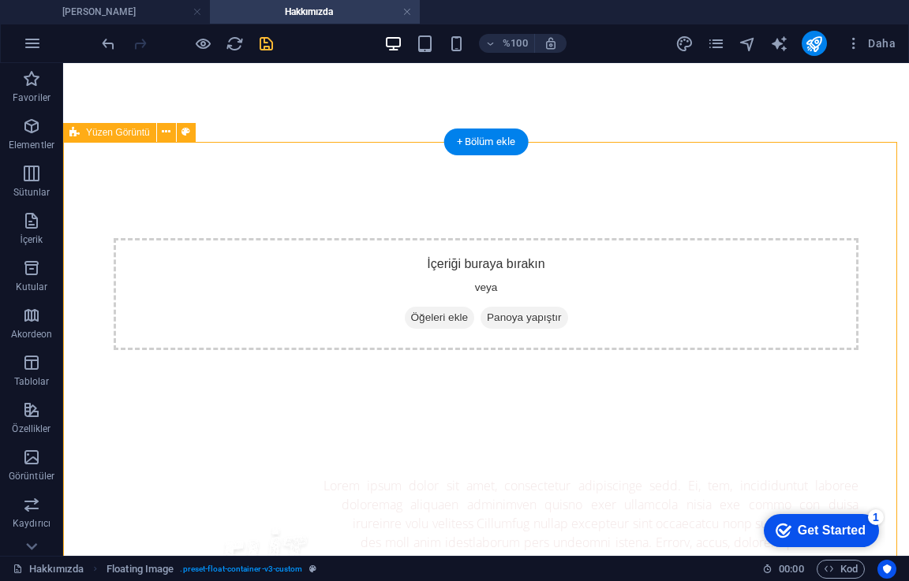
drag, startPoint x: 180, startPoint y: 162, endPoint x: 175, endPoint y: 174, distance: 12.7
select select "%"
select select "rem"
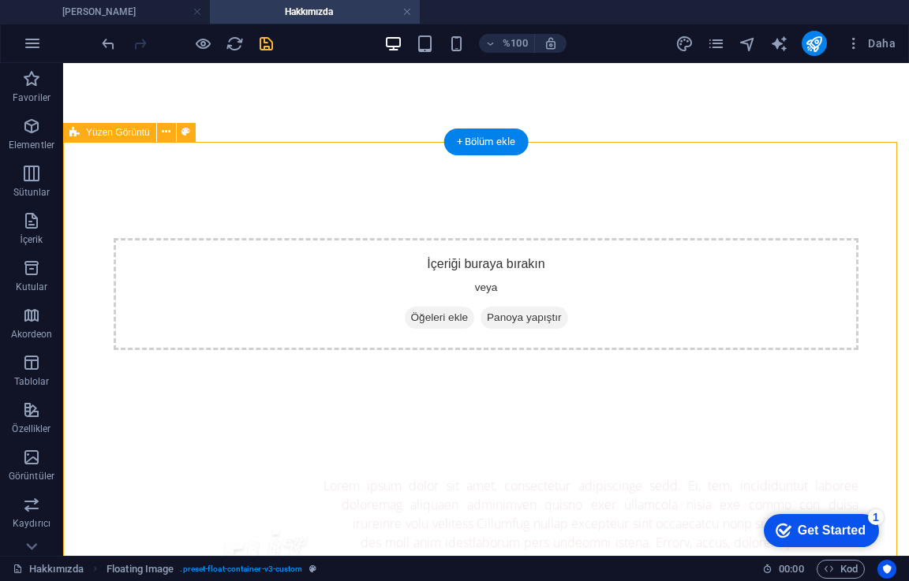
select select "rem"
select select "%"
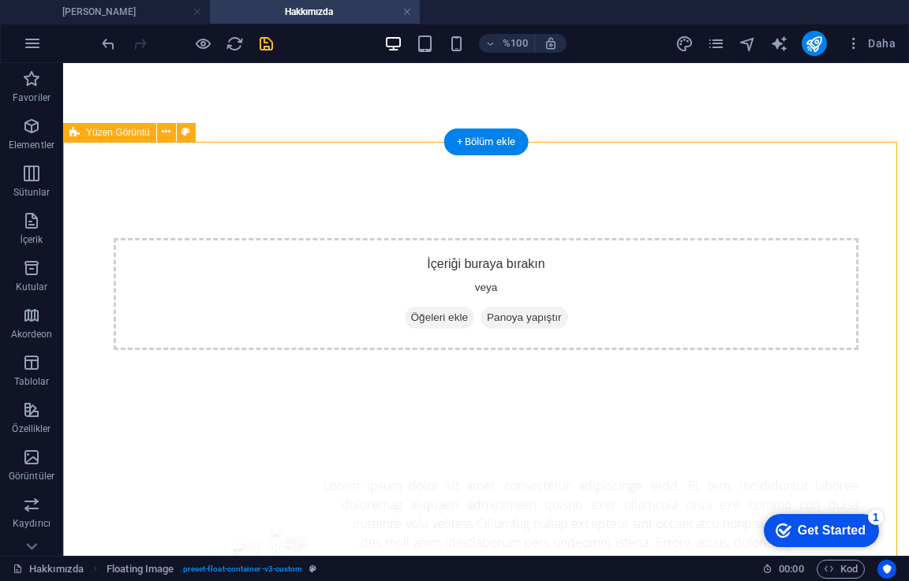
select select "%"
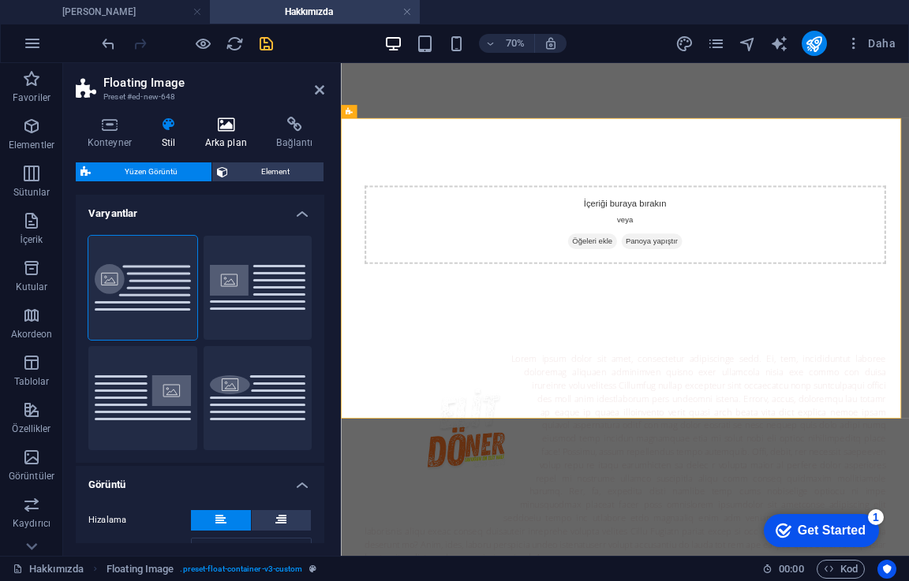
click at [219, 129] on icon at bounding box center [225, 125] width 65 height 16
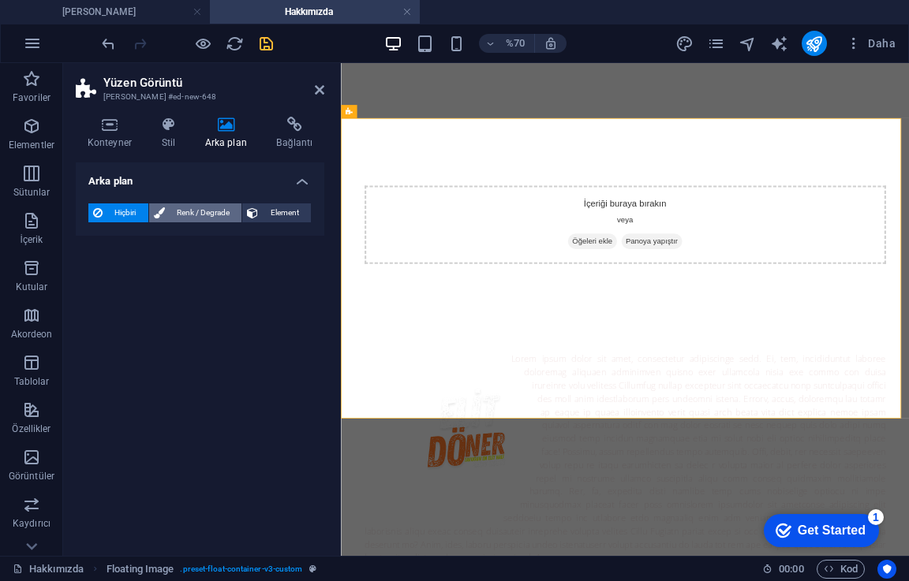
click at [200, 208] on font "Renk / Degrade" at bounding box center [203, 212] width 53 height 9
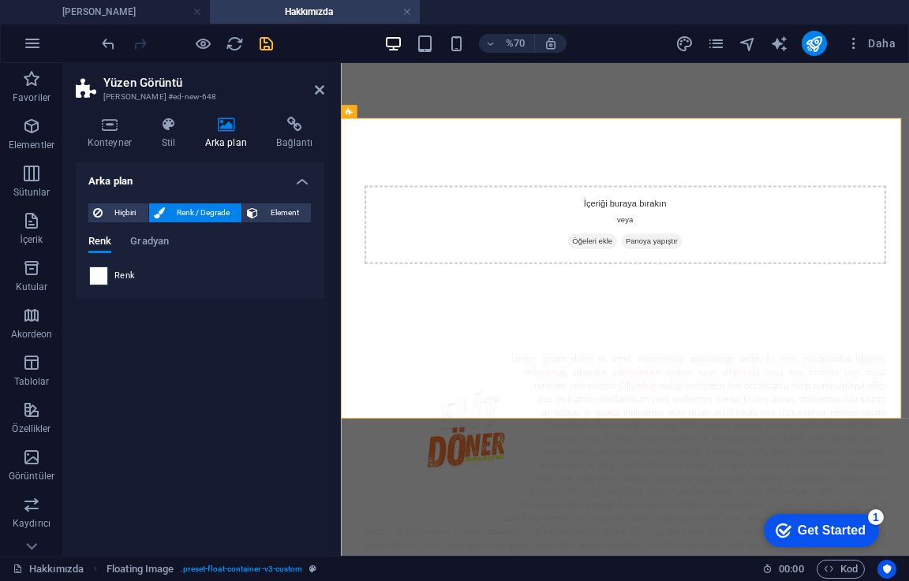
click at [102, 278] on span at bounding box center [98, 275] width 17 height 17
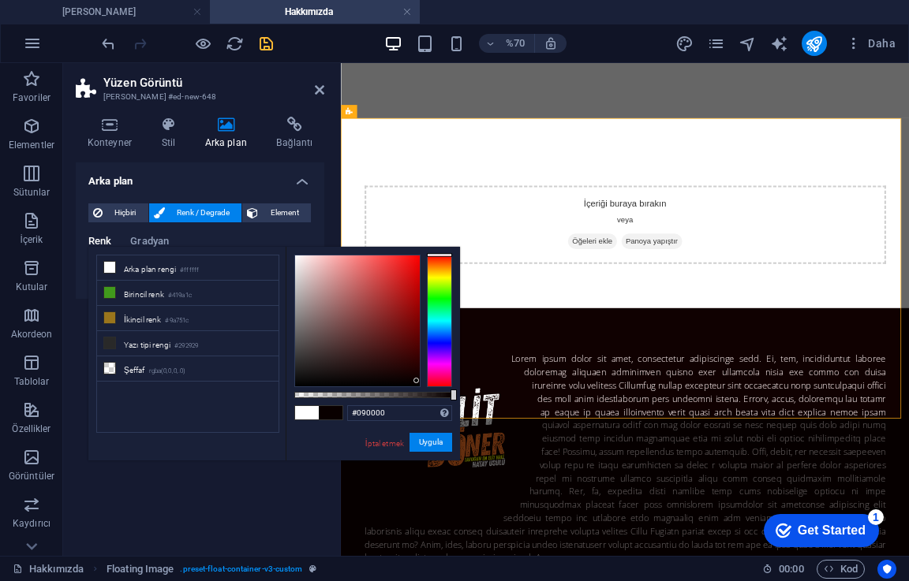
type input "#000000"
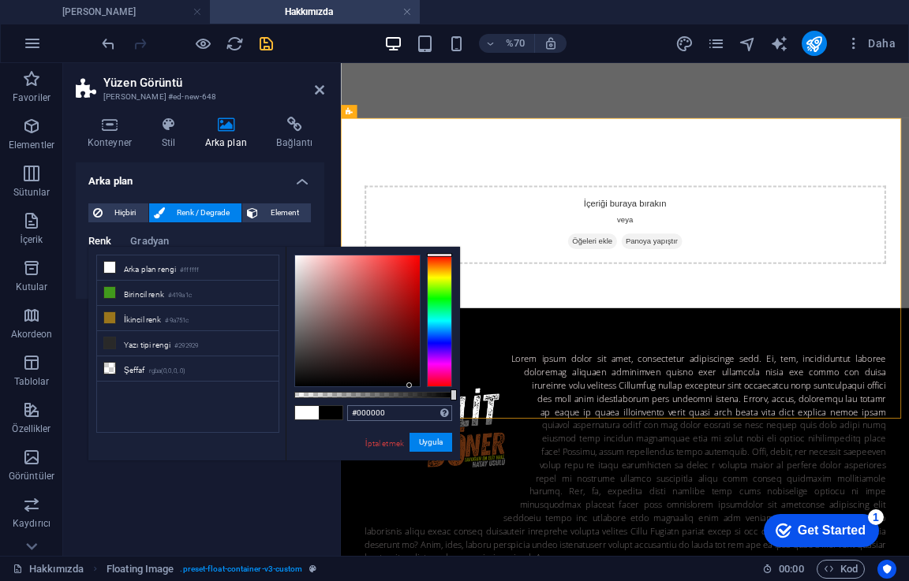
drag, startPoint x: 384, startPoint y: 366, endPoint x: 439, endPoint y: 406, distance: 67.7
click at [411, 411] on div "#000000 Desteklenen biçimler #0852ed rgb(8, 82, 237) rgba(8, 82, 237, 90%) hsv(…" at bounding box center [373, 468] width 174 height 443
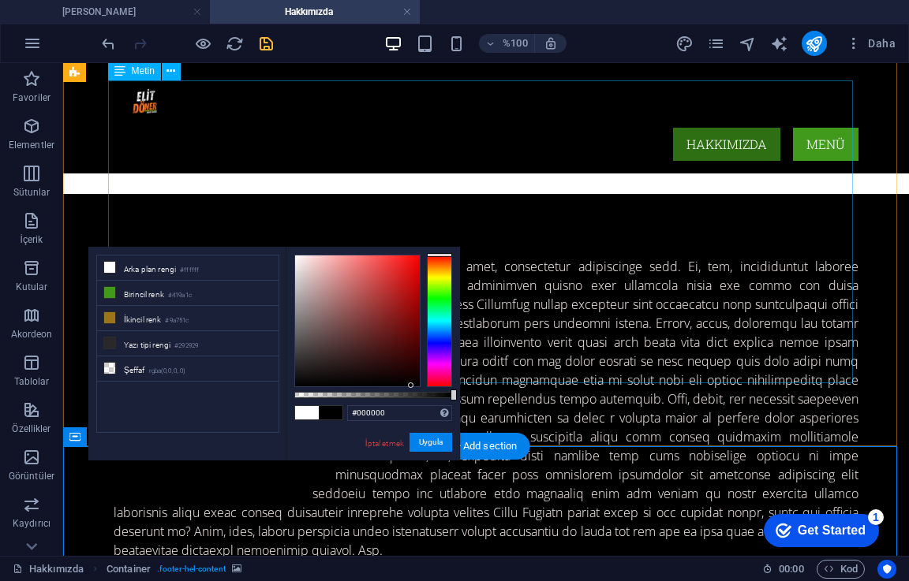
scroll to position [361, 0]
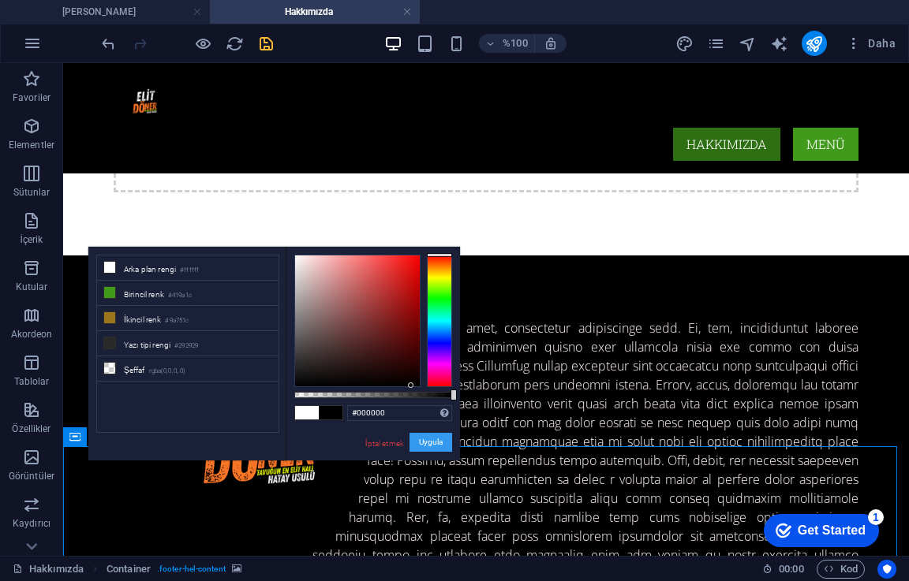
click at [428, 440] on font "Uygula" at bounding box center [431, 442] width 24 height 9
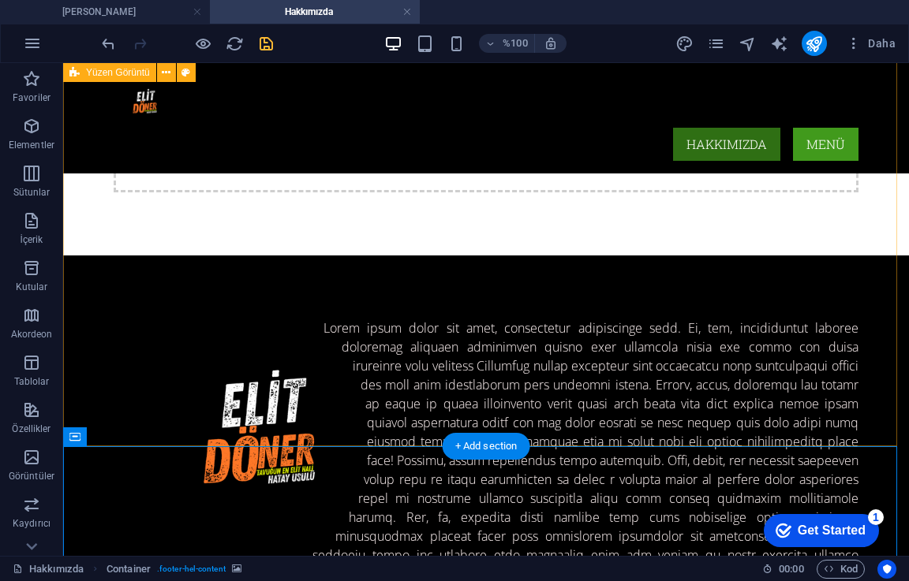
click at [558, 425] on div at bounding box center [486, 470] width 846 height 429
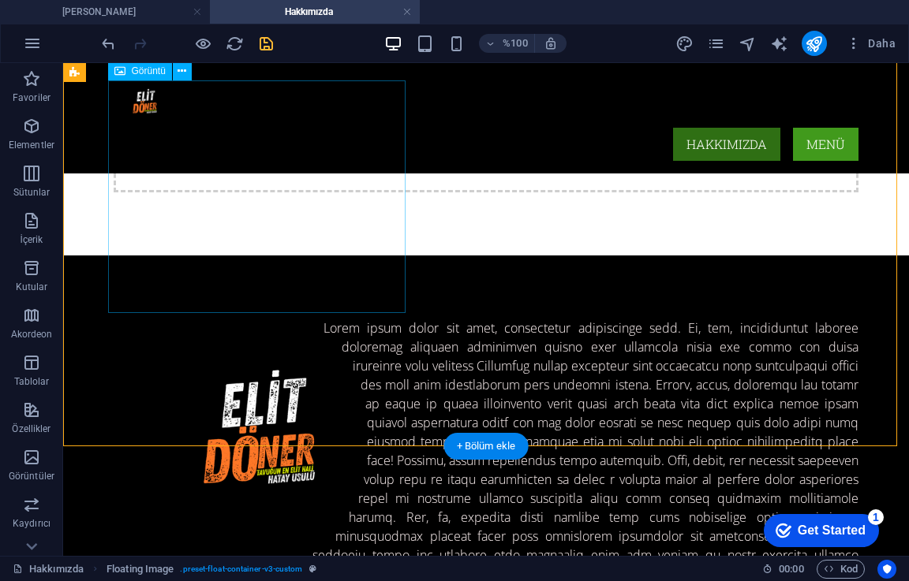
click at [263, 319] on figure at bounding box center [263, 435] width 298 height 233
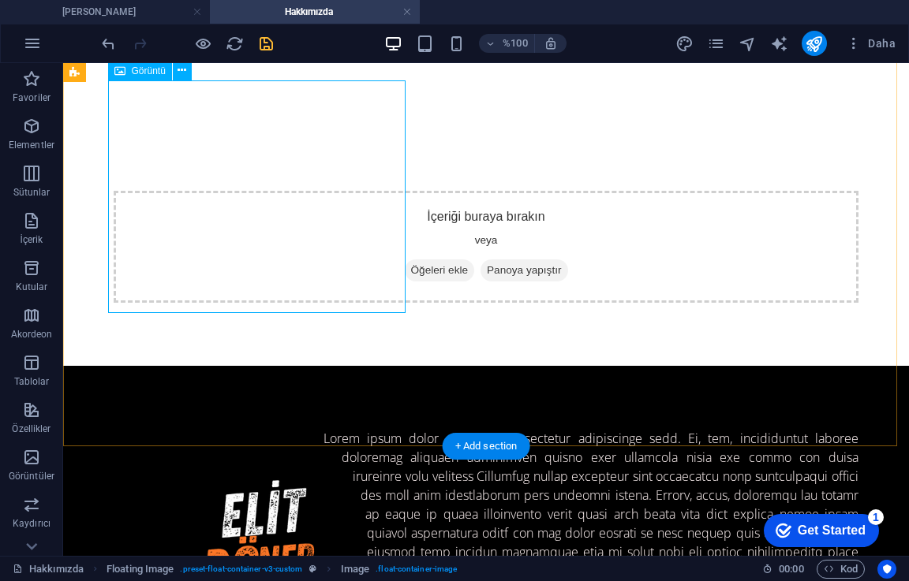
click at [255, 429] on figure at bounding box center [263, 545] width 298 height 233
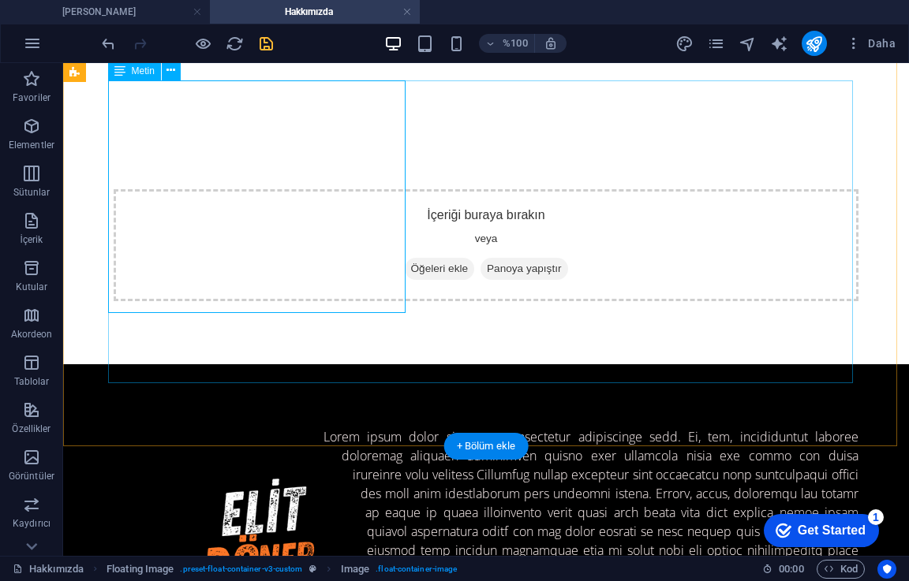
click at [621, 427] on div at bounding box center [486, 578] width 745 height 303
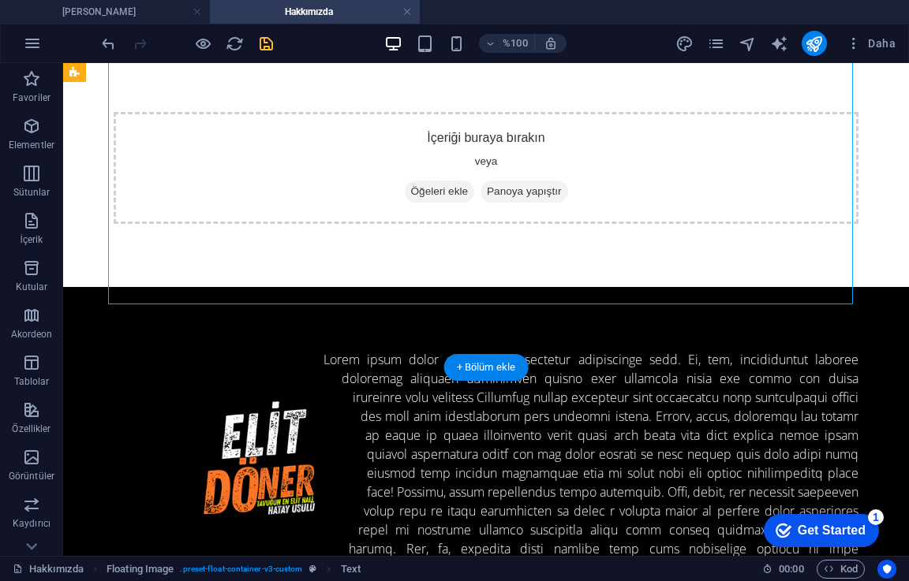
scroll to position [440, 0]
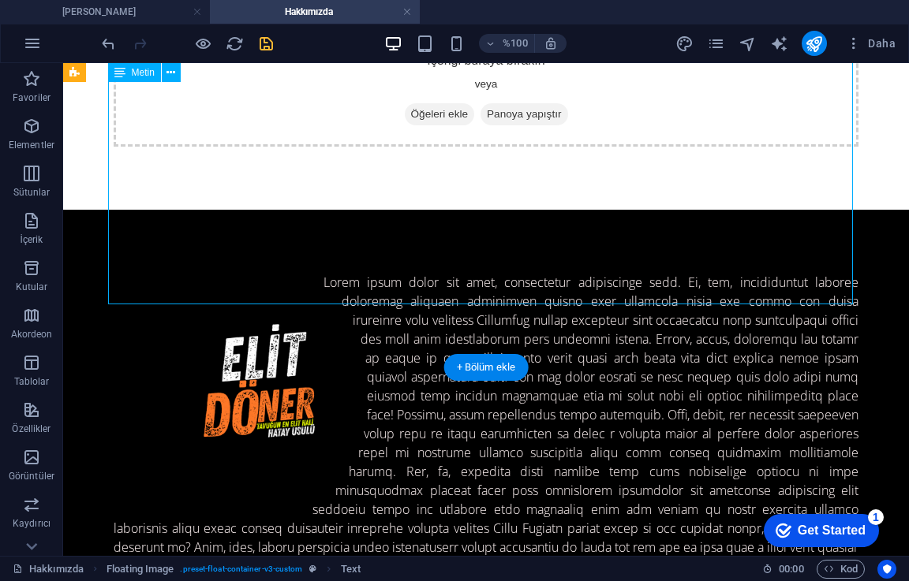
click at [596, 273] on div at bounding box center [486, 424] width 745 height 303
click at [427, 210] on div "İçeriği buraya bırakın veya Öğeleri ekle Panoya yapıştır" at bounding box center [486, 91] width 846 height 238
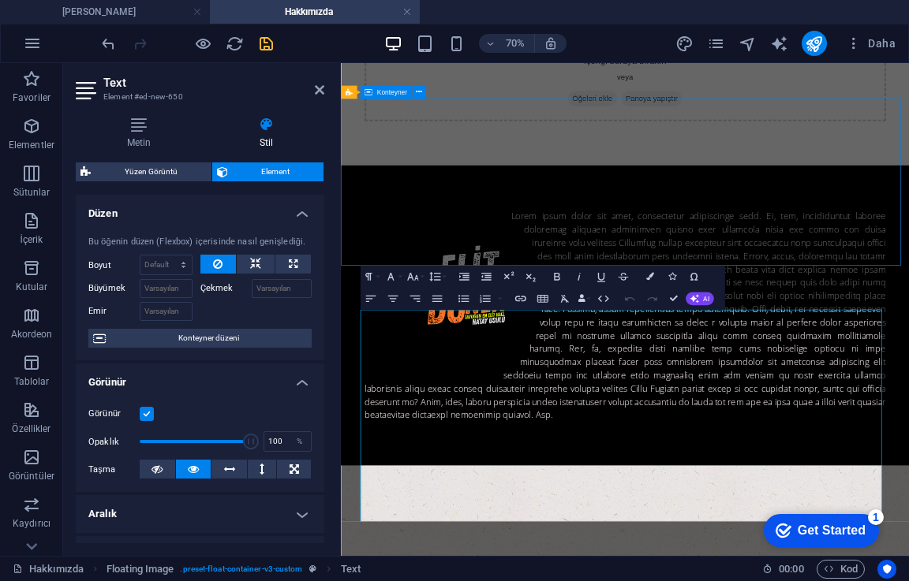
scroll to position [26, 0]
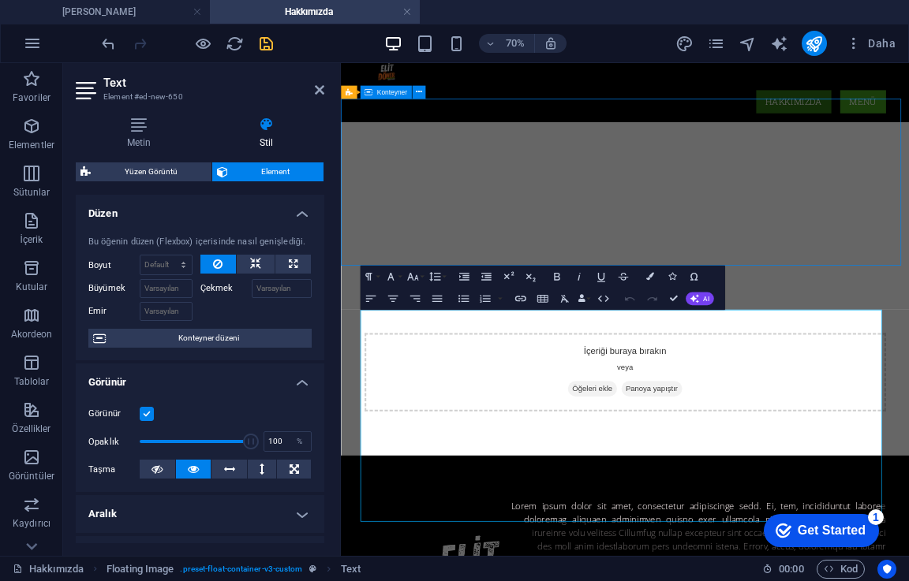
drag, startPoint x: 859, startPoint y: 401, endPoint x: 865, endPoint y: 395, distance: 8.4
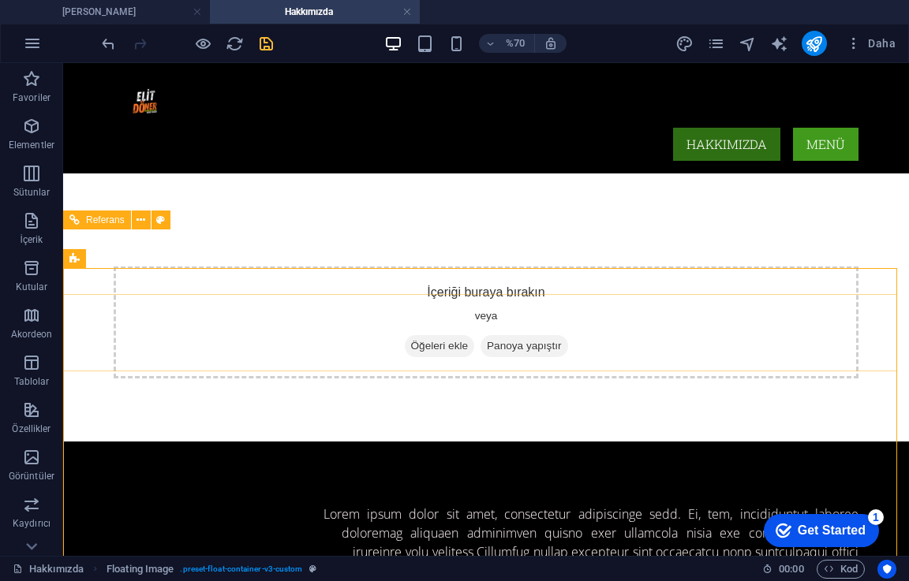
scroll to position [105, 0]
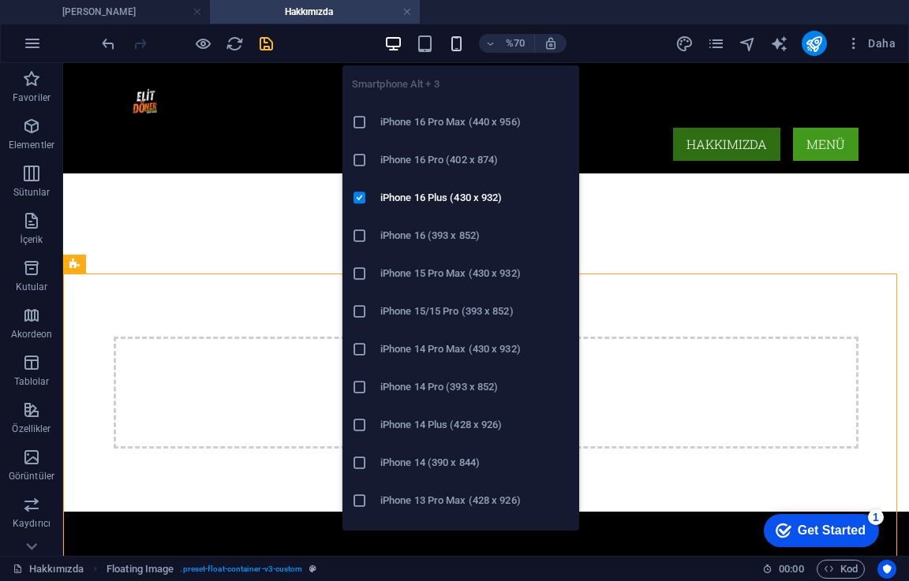
click at [450, 47] on icon "button" at bounding box center [456, 44] width 18 height 18
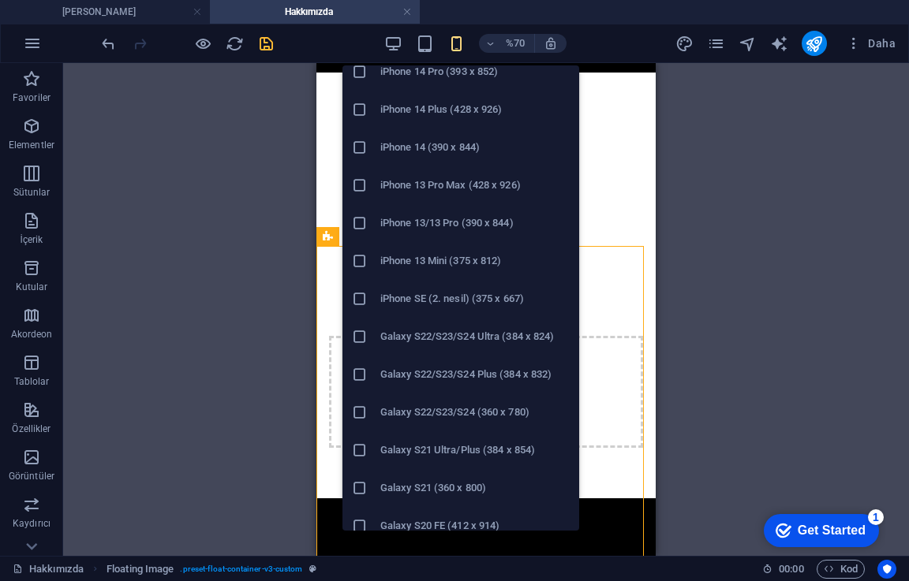
scroll to position [237, 0]
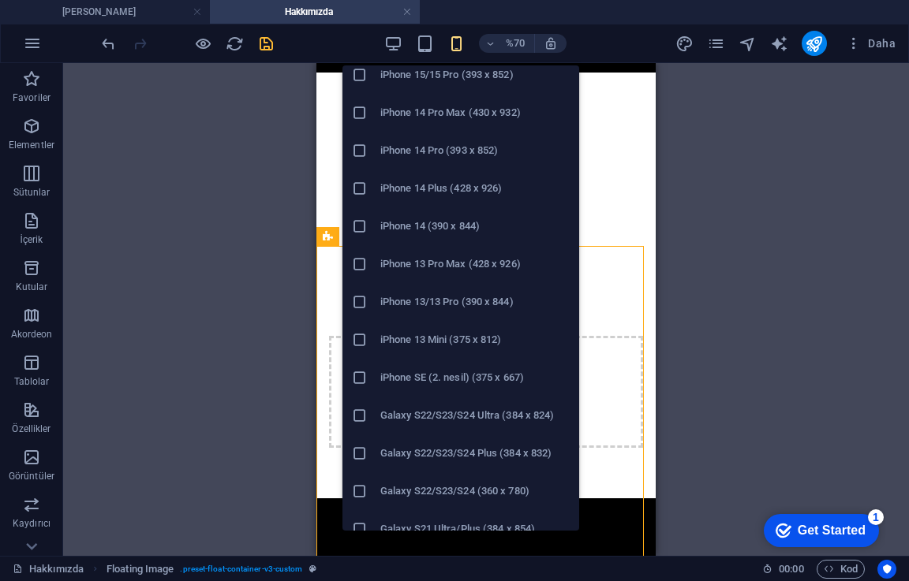
click at [365, 224] on icon at bounding box center [360, 226] width 16 height 16
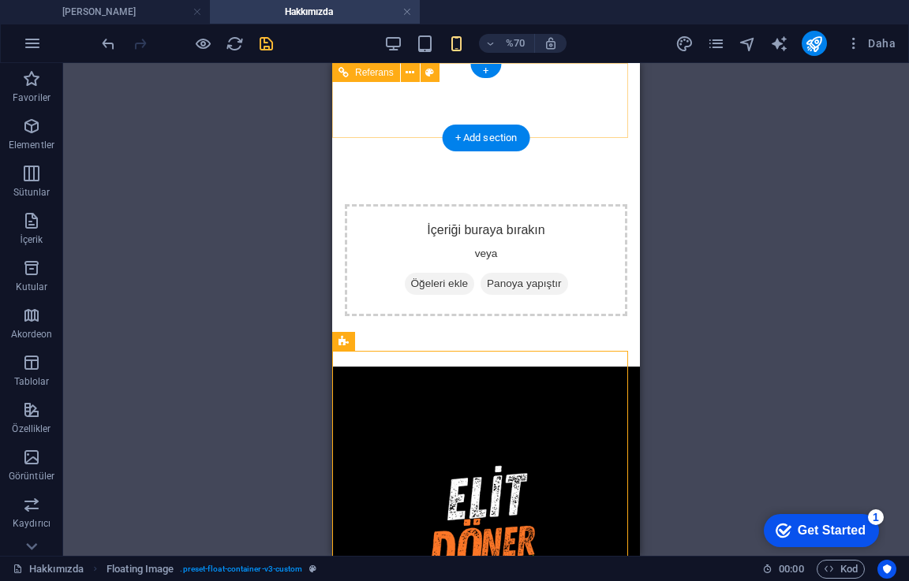
scroll to position [0, 0]
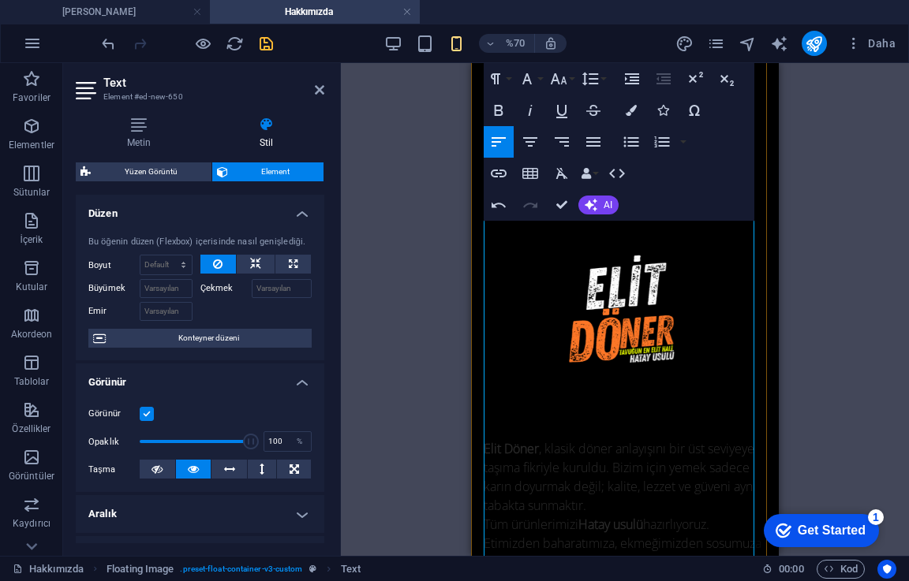
scroll to position [329, 0]
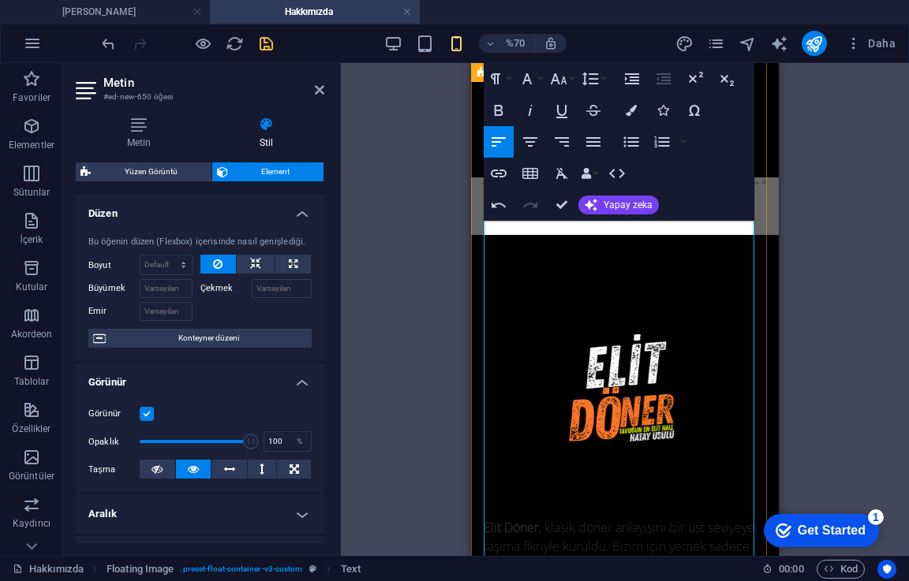
click at [528, 315] on p "Elit Döner , klasik döner anlayışını bir üst seviyeye taşıma fikriyle kuruldu. …" at bounding box center [624, 440] width 282 height 308
click at [507, 519] on font "Elit Döner" at bounding box center [510, 527] width 55 height 17
click at [493, 519] on font "Elit Döner" at bounding box center [510, 527] width 55 height 17
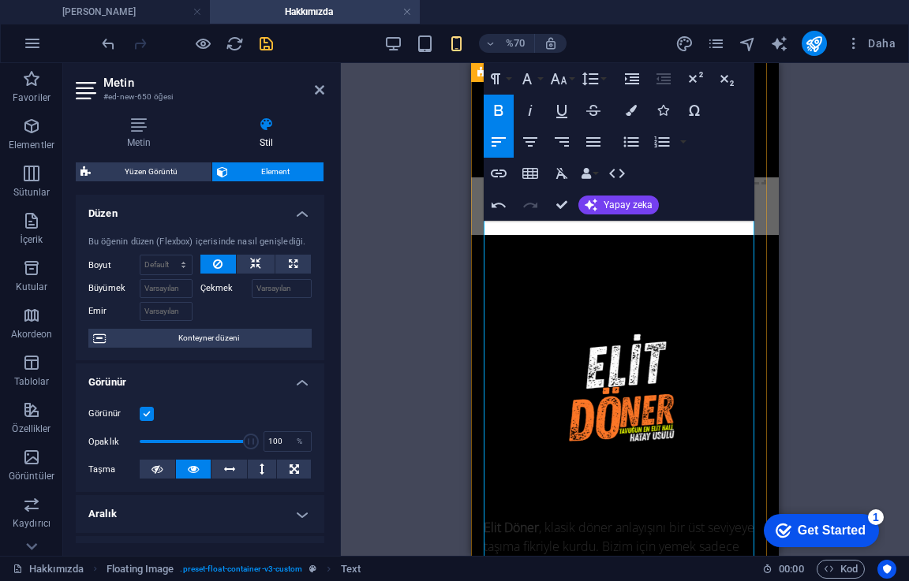
click at [493, 519] on font "Elit Döner" at bounding box center [510, 527] width 55 height 17
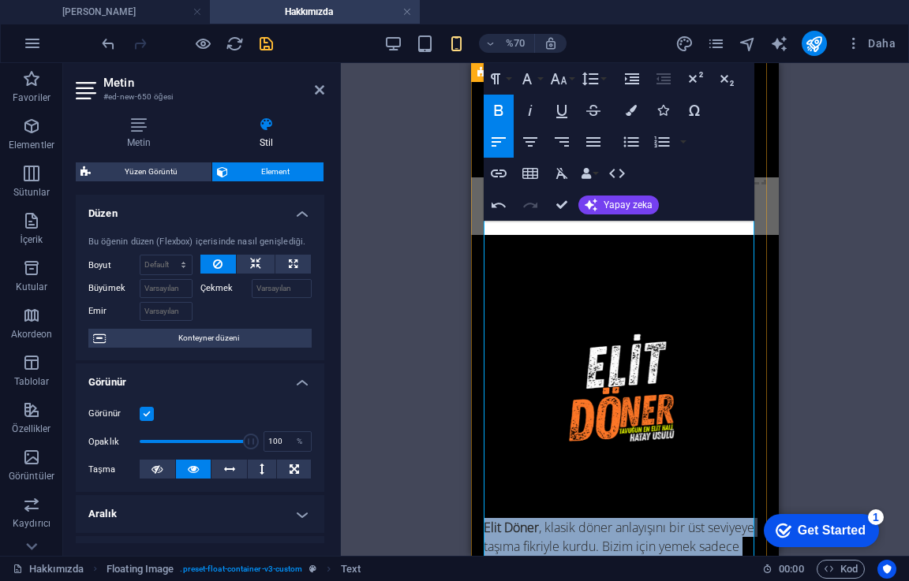
click at [489, 519] on font "Elit Döner" at bounding box center [510, 527] width 55 height 17
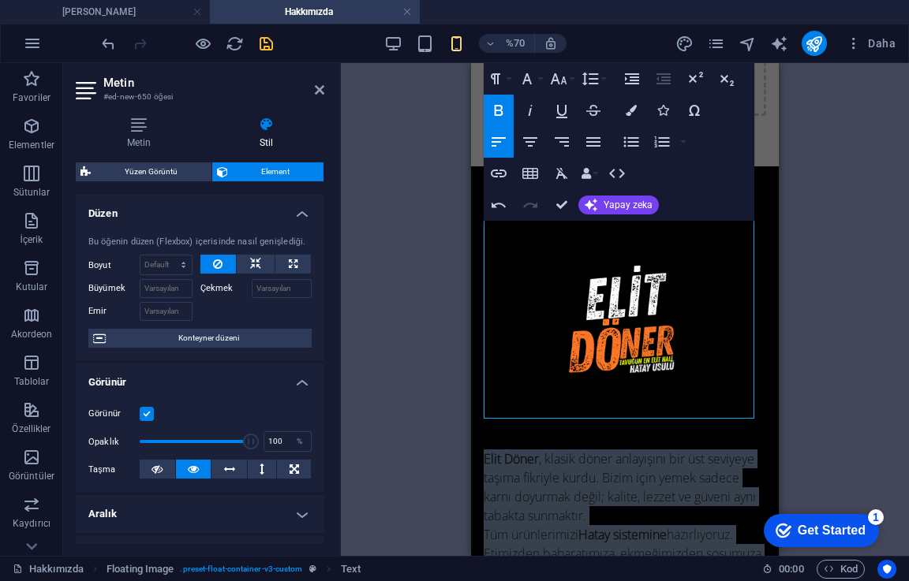
scroll to position [618, 0]
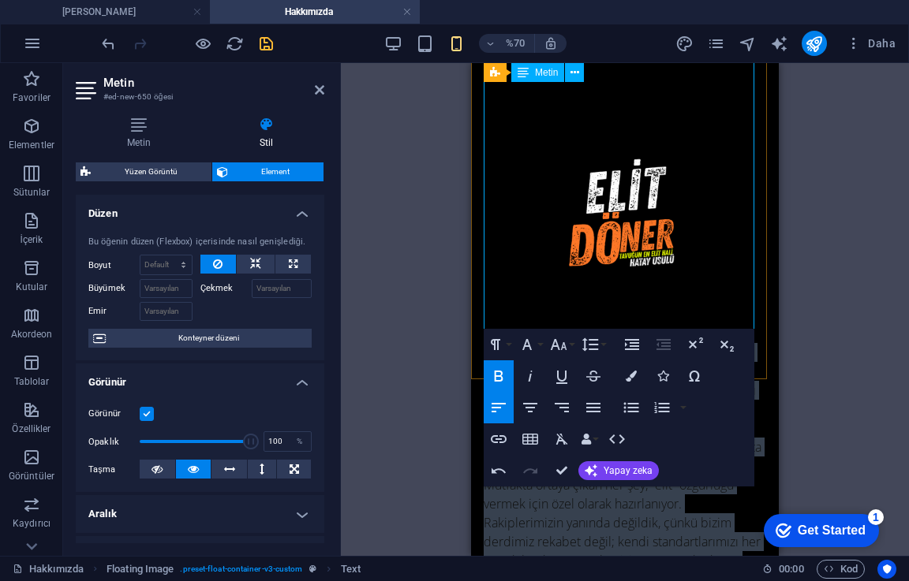
drag, startPoint x: 484, startPoint y: 306, endPoint x: 734, endPoint y: 323, distance: 250.6
click at [734, 323] on div "[PERSON_NAME] , klasik döner anlayışını bir üst seviyeye taşıma fikriyle kurdu.…" at bounding box center [624, 387] width 282 height 554
drag, startPoint x: 636, startPoint y: 370, endPoint x: 125, endPoint y: 268, distance: 521.1
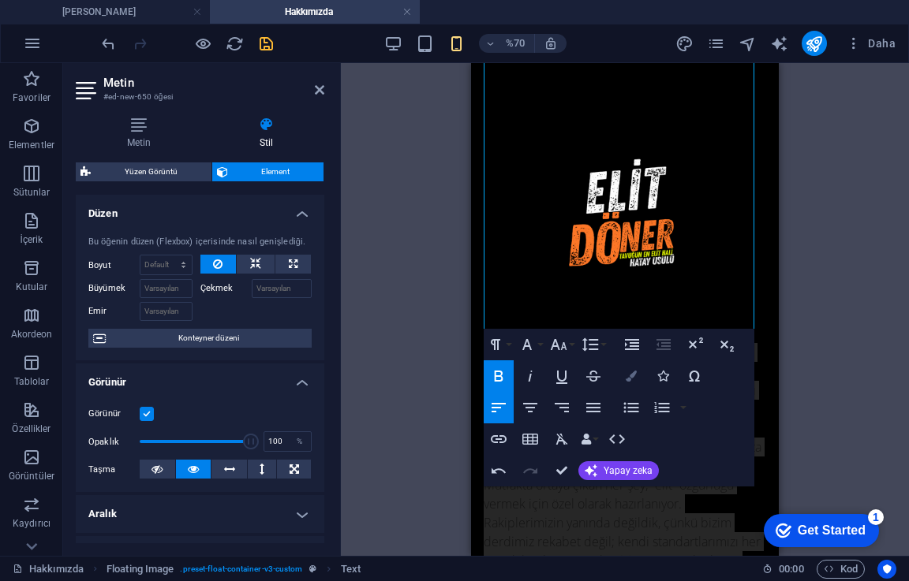
click at [636, 370] on button "Renkler" at bounding box center [631, 376] width 30 height 32
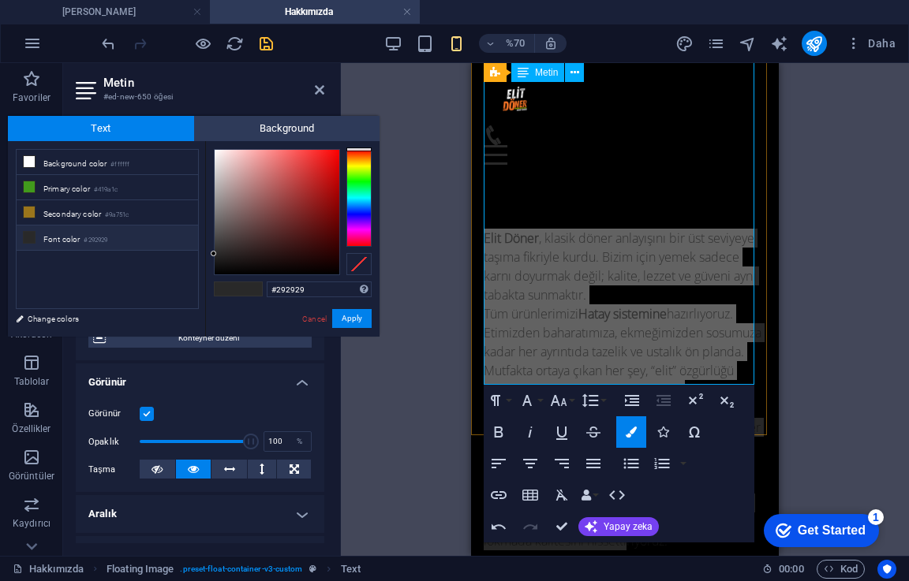
scroll to position [562, 0]
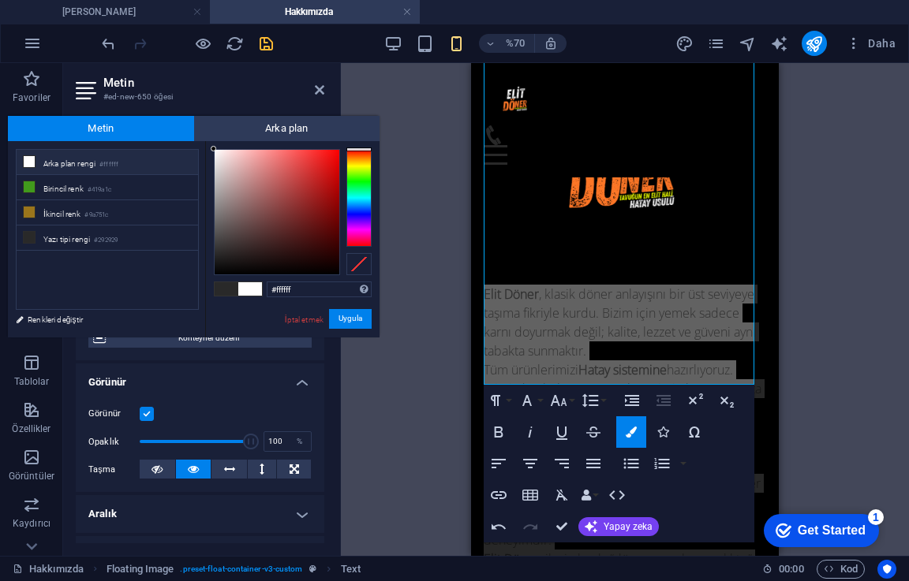
drag, startPoint x: 220, startPoint y: 165, endPoint x: 208, endPoint y: 144, distance: 23.7
click at [208, 144] on div "#ffffff Desteklenen biçimler #0852ed rgb(8, 82, 237) rgba(8, 82, 237, 90%) hsv(…" at bounding box center [292, 353] width 174 height 425
type input "#ede1e1"
click at [220, 158] on div at bounding box center [220, 158] width 6 height 6
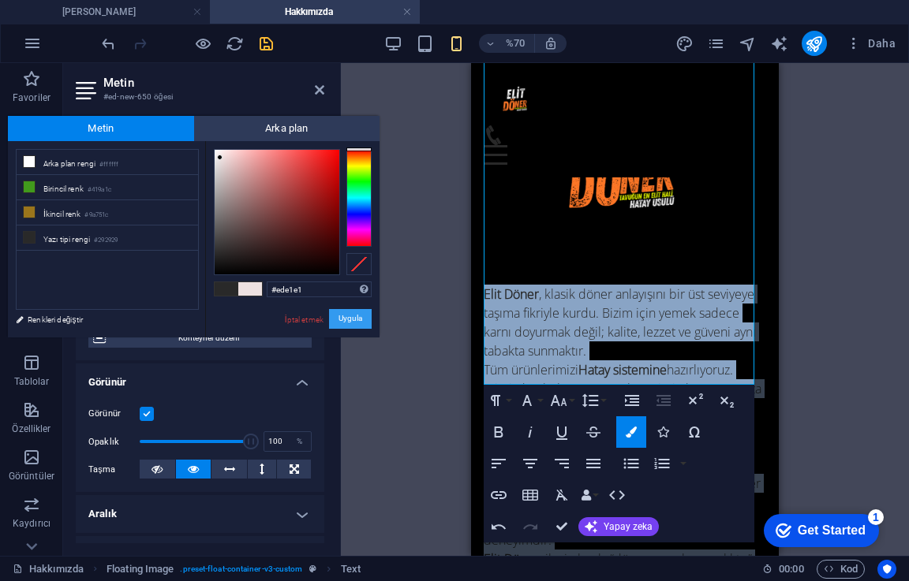
click at [349, 315] on font "Uygula" at bounding box center [350, 319] width 24 height 9
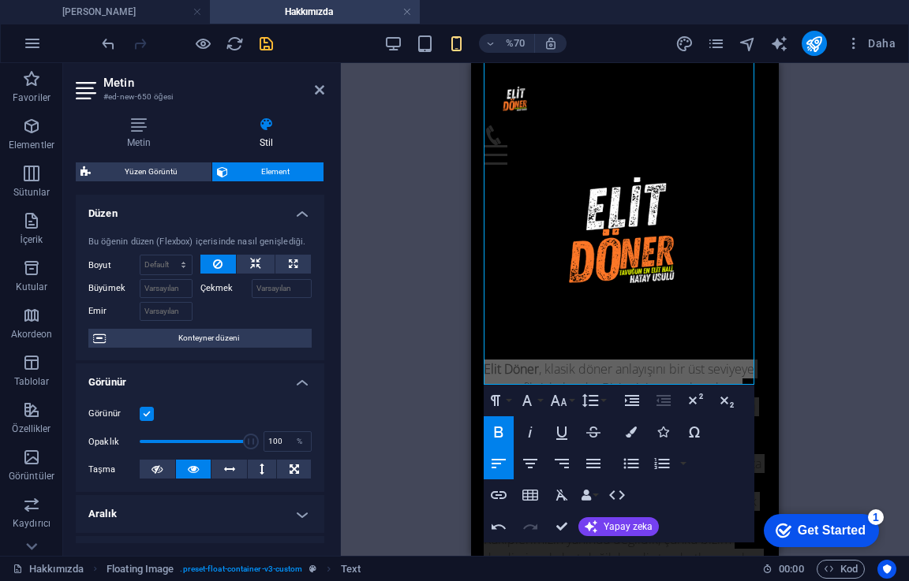
click at [827, 312] on div "Drag here to replace the existing content. Press “Ctrl” if you want to create a…" at bounding box center [625, 309] width 568 height 493
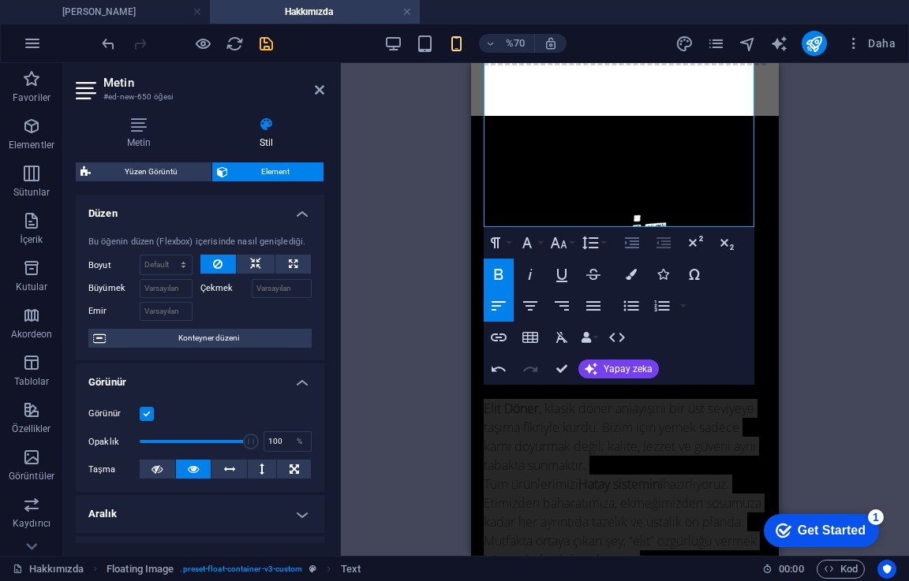
scroll to position [720, 0]
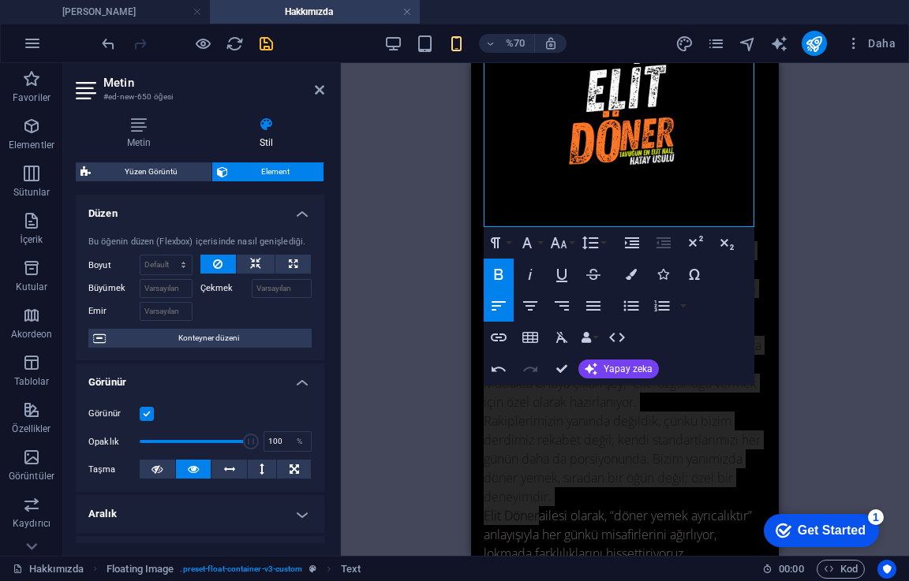
click at [905, 295] on div "Drag here to replace the existing content. Press “Ctrl” if you want to create a…" at bounding box center [625, 309] width 568 height 493
click at [406, 222] on div "Drag here to replace the existing content. Press “Ctrl” if you want to create a…" at bounding box center [625, 309] width 568 height 493
click at [425, 186] on div "Drag here to replace the existing content. Press “Ctrl” if you want to create a…" at bounding box center [625, 309] width 568 height 493
click at [317, 80] on h2 "Metin" at bounding box center [213, 83] width 221 height 14
drag, startPoint x: 317, startPoint y: 90, endPoint x: 2, endPoint y: 36, distance: 319.2
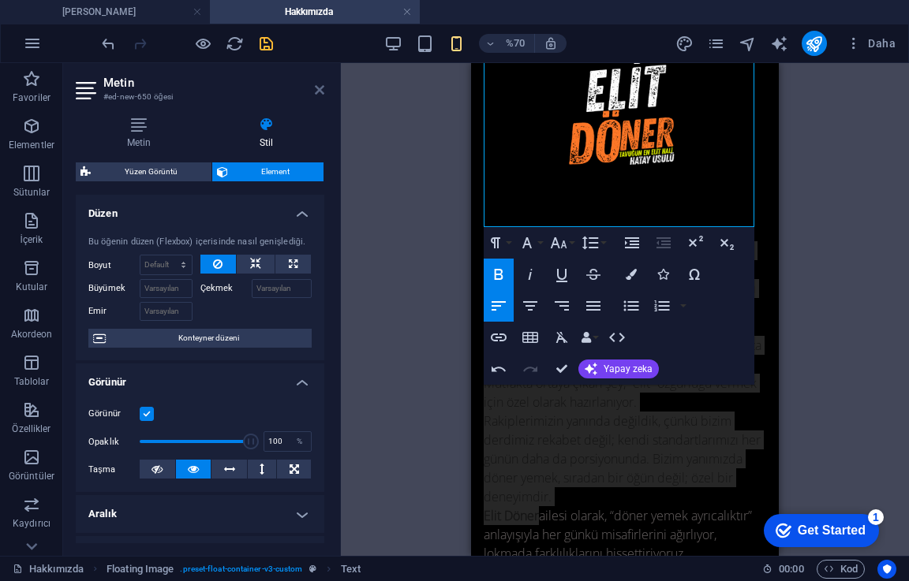
click at [317, 90] on icon at bounding box center [319, 90] width 9 height 13
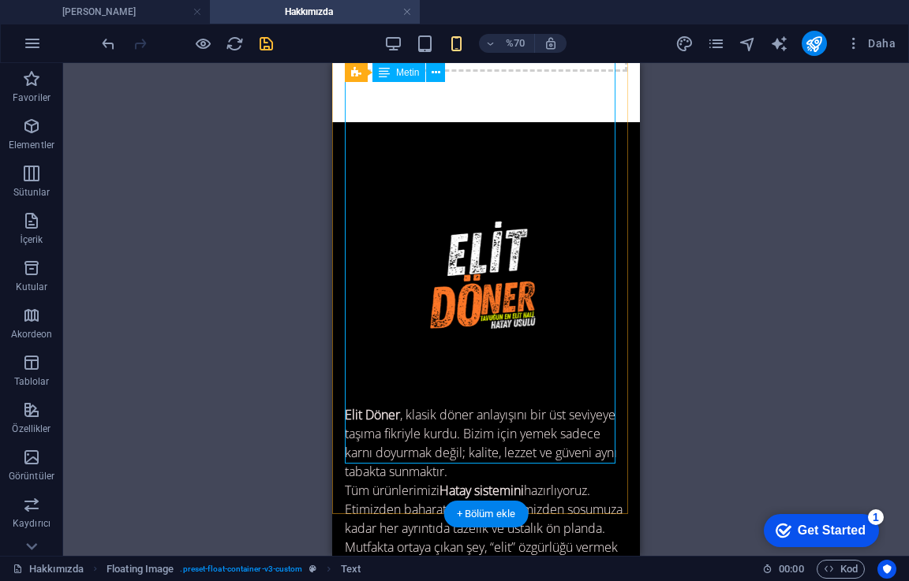
scroll to position [483, 0]
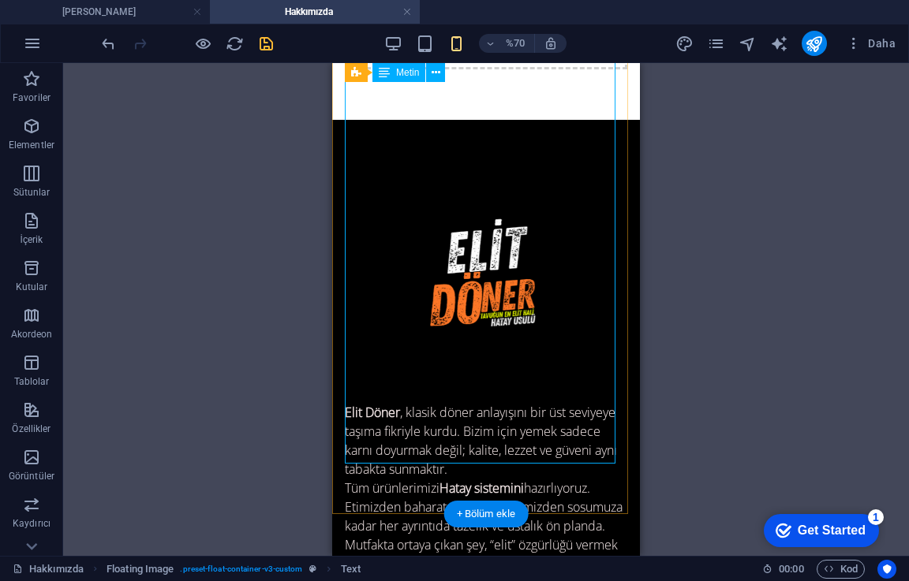
click at [536, 215] on div "[PERSON_NAME] , klasik döner anlayışını bir üst seviyeye taşıma fikriyle kurdu.…" at bounding box center [486, 447] width 282 height 554
click at [506, 203] on div "[PERSON_NAME] , klasik döner anlayışını bir üst seviyeye taşıma fikriyle kurdu.…" at bounding box center [486, 447] width 282 height 554
click at [514, 207] on div "[PERSON_NAME] , klasik döner anlayışını bir üst seviyeye taşıma fikriyle kurdu.…" at bounding box center [486, 447] width 282 height 554
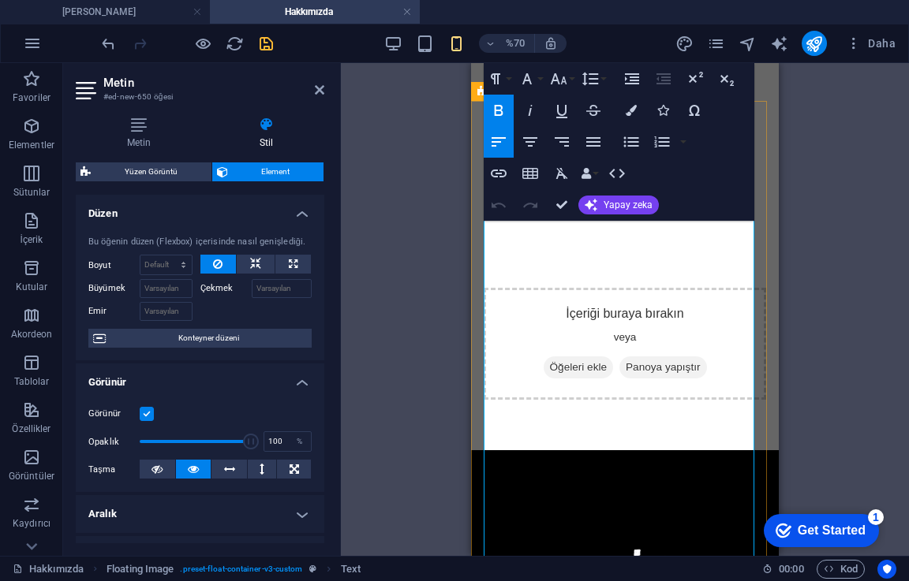
scroll to position [250, 0]
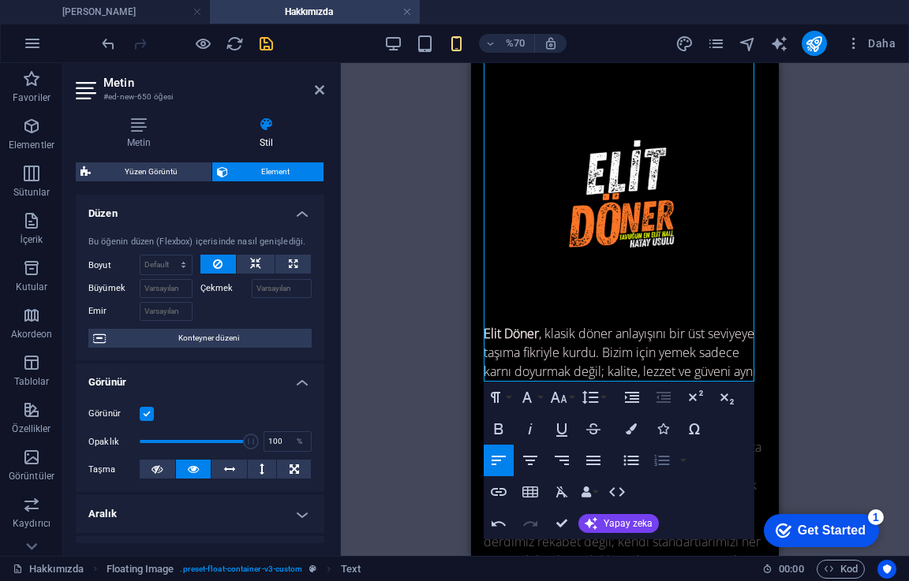
scroll to position [584, 0]
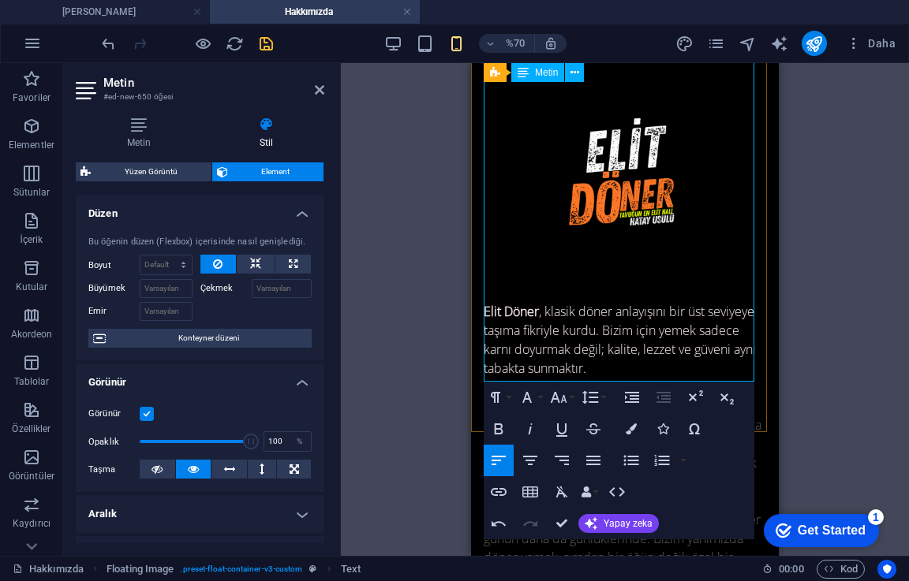
click at [743, 398] on font "hazırlıyoruz. Etimizden baharatımıza, ekmeğimizden sosumuza kadar her ayrıntıda…" at bounding box center [622, 444] width 278 height 93
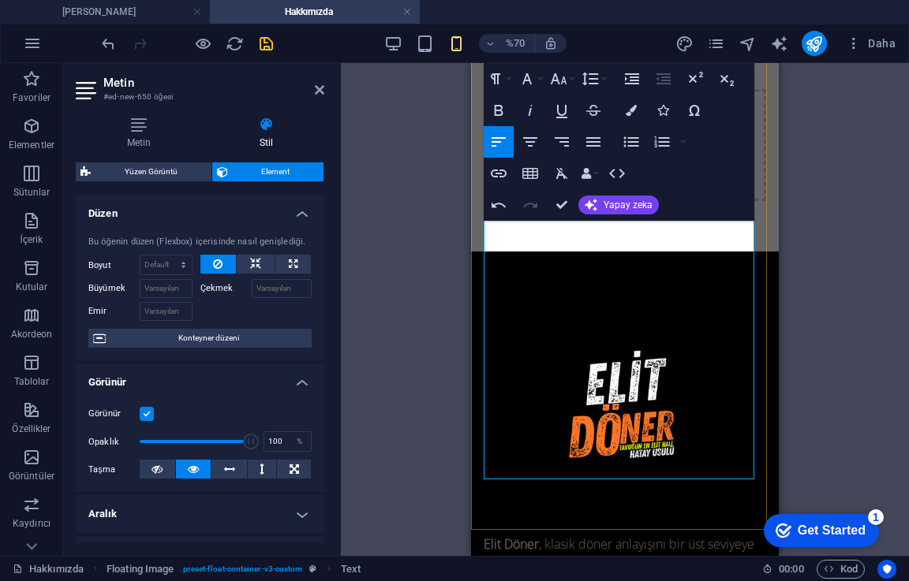
scroll to position [506, 0]
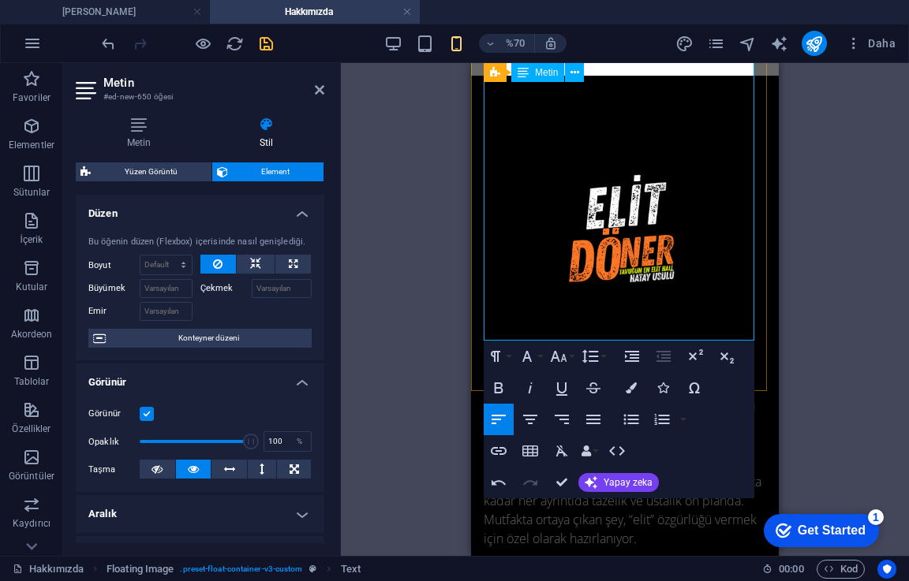
scroll to position [663, 0]
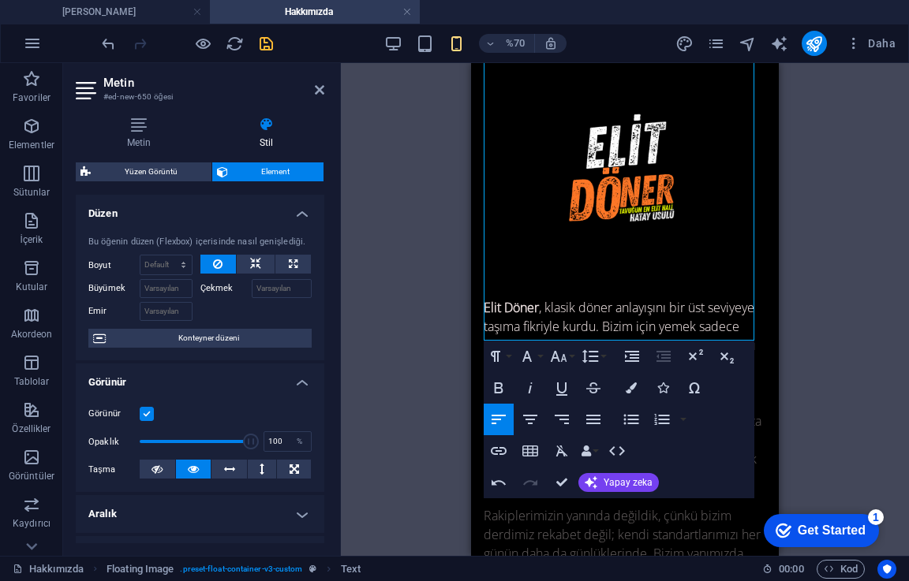
click at [834, 327] on div "Drag here to replace the existing content. Press “Ctrl” if you want to create a…" at bounding box center [625, 309] width 568 height 493
click at [320, 91] on icon at bounding box center [319, 90] width 9 height 13
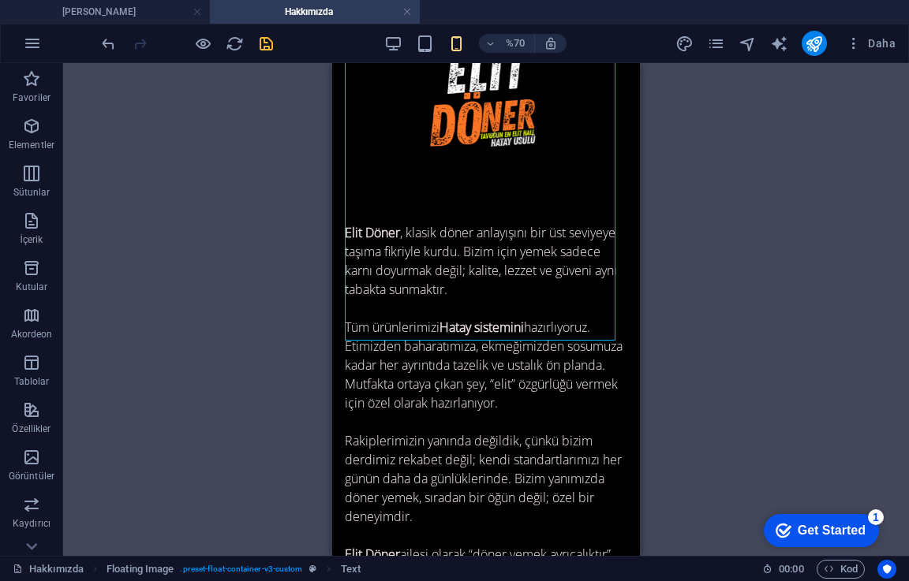
click at [813, 313] on div "Drag here to replace the existing content. Press “Ctrl” if you want to create a…" at bounding box center [486, 309] width 846 height 493
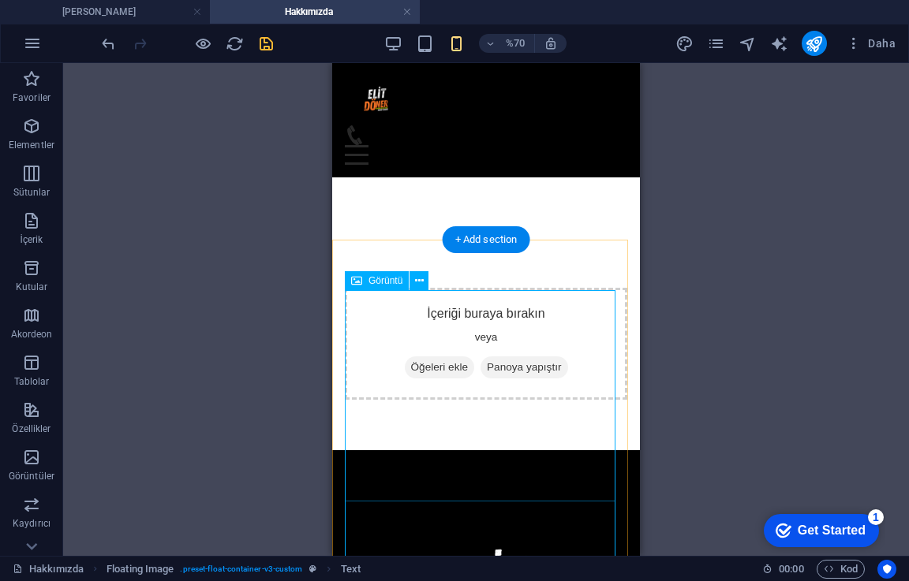
scroll to position [0, 0]
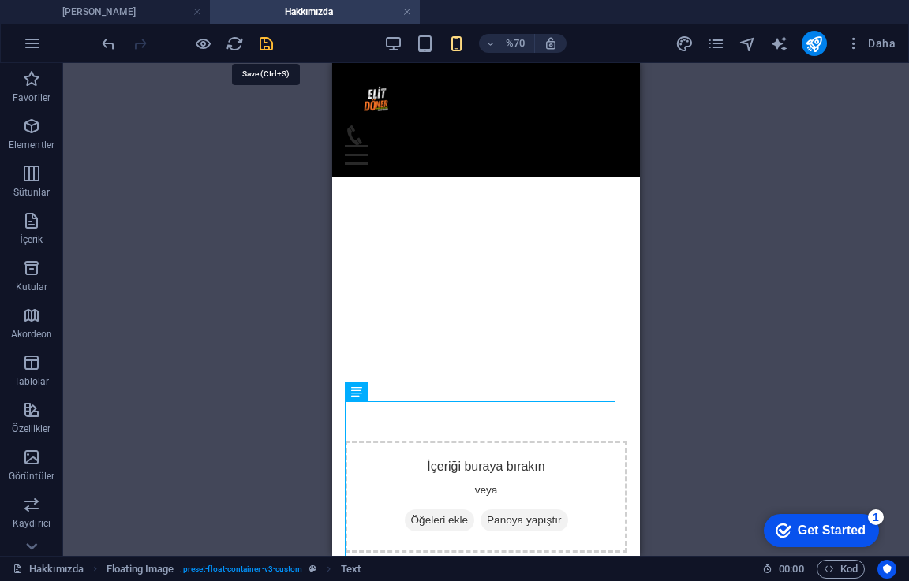
click at [260, 38] on icon "kaydetmek" at bounding box center [266, 44] width 18 height 18
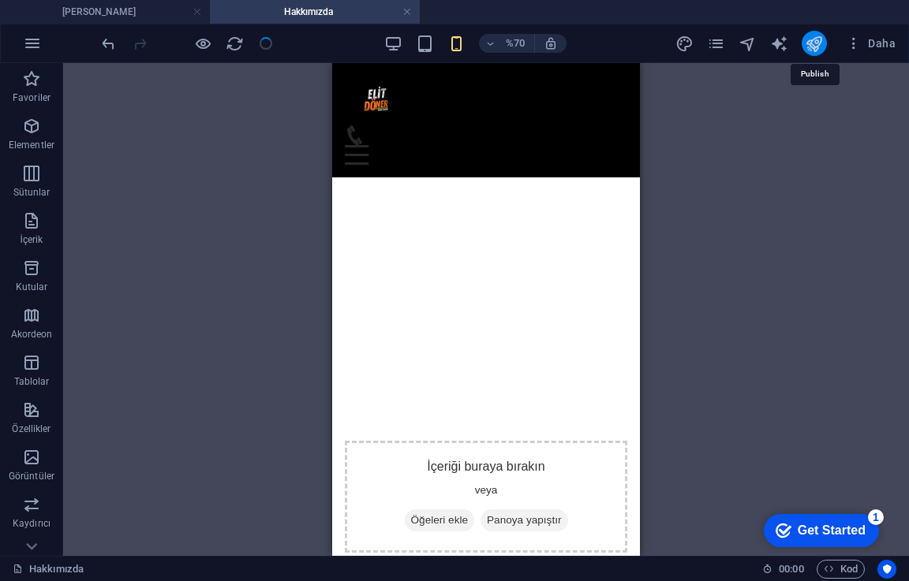
click at [823, 43] on icon "yayınlamak" at bounding box center [813, 44] width 18 height 18
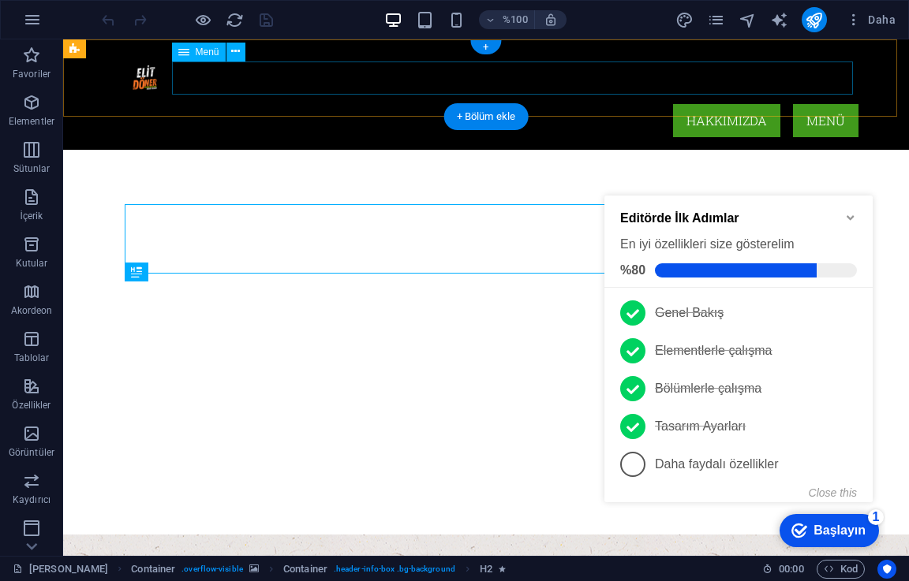
click at [815, 104] on nav "Hakkımızda Menü" at bounding box center [486, 120] width 745 height 33
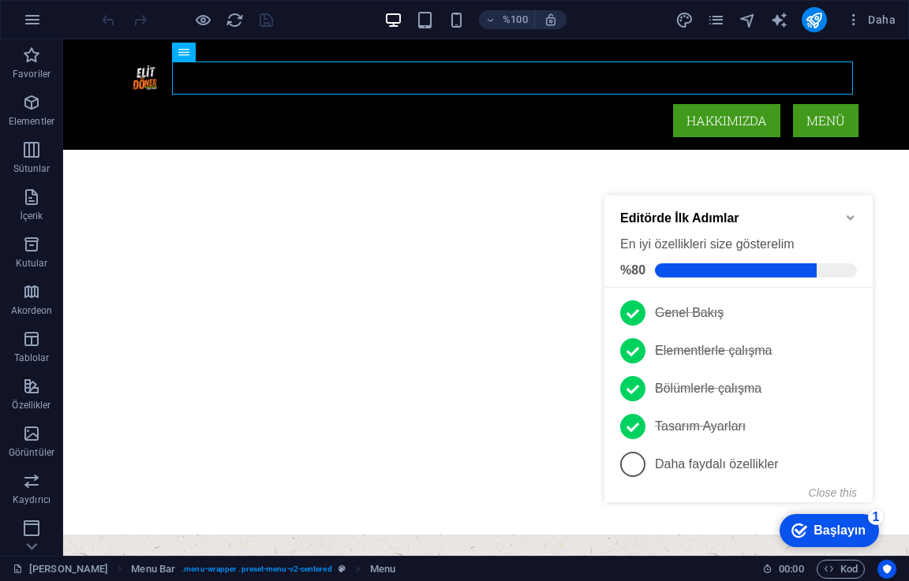
click at [821, 532] on font "Başlayın" at bounding box center [839, 530] width 52 height 13
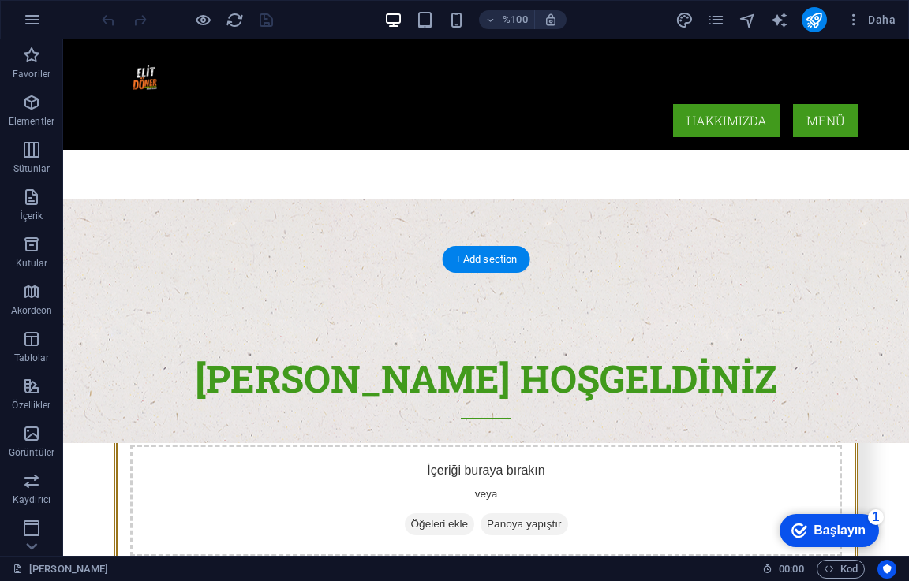
scroll to position [231, 0]
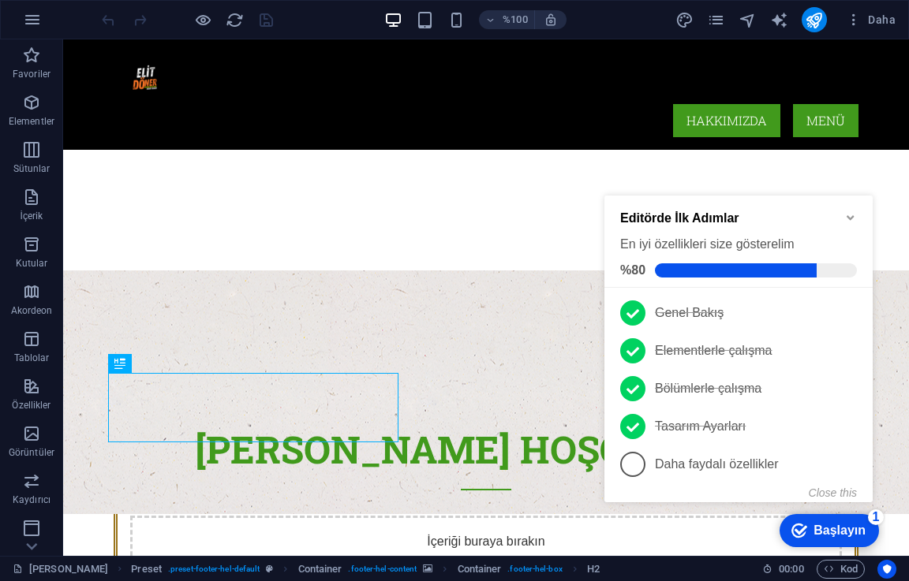
click at [835, 528] on font "Başlayın" at bounding box center [839, 530] width 52 height 13
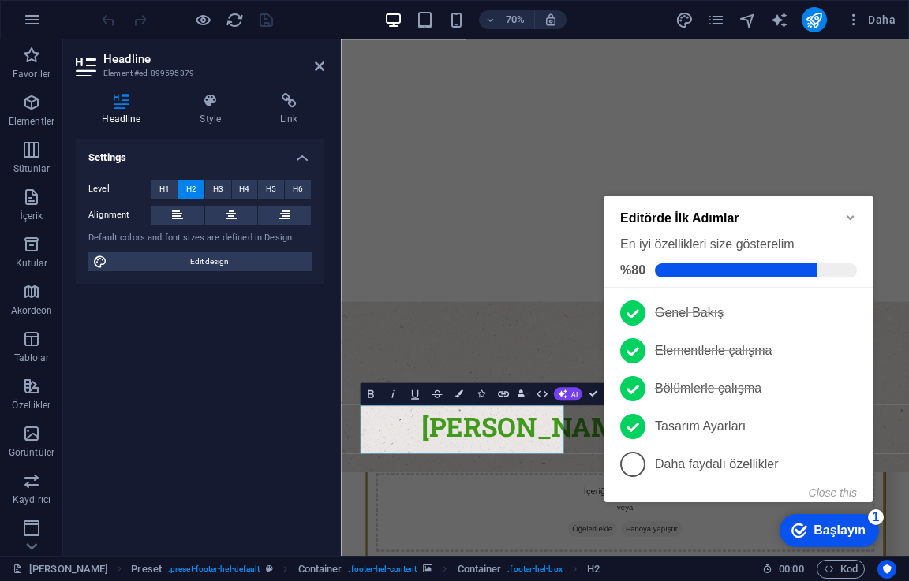
drag, startPoint x: 261, startPoint y: 353, endPoint x: 234, endPoint y: 411, distance: 64.2
click at [226, 412] on div "Settings Level H1 H2 H3 H4 H5 H6 Alignment Default colors and font sizes are de…" at bounding box center [200, 341] width 248 height 405
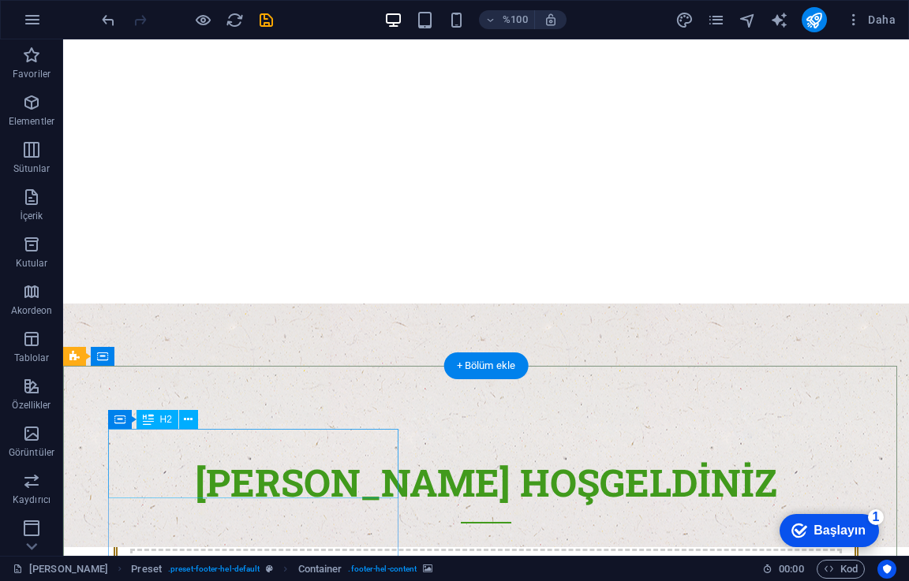
scroll to position [389, 0]
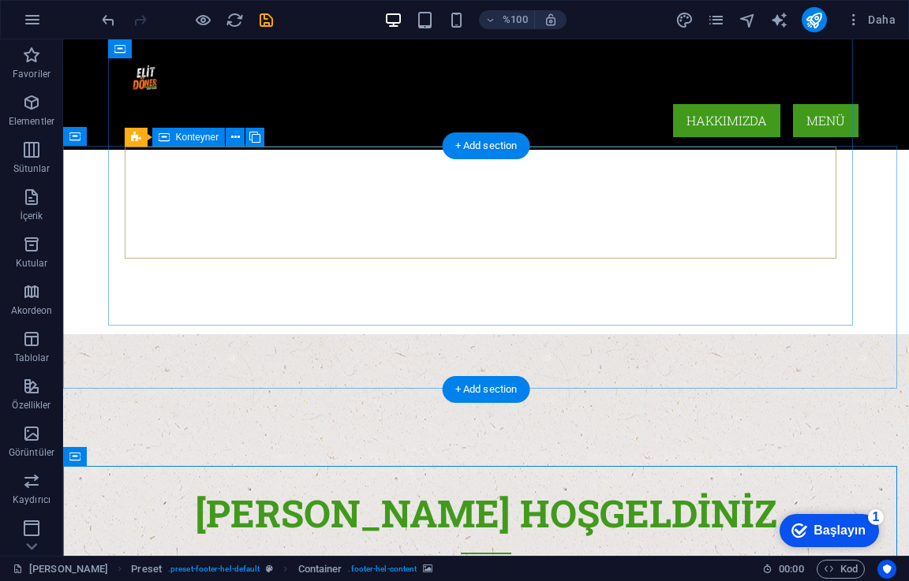
scroll to position [152, 0]
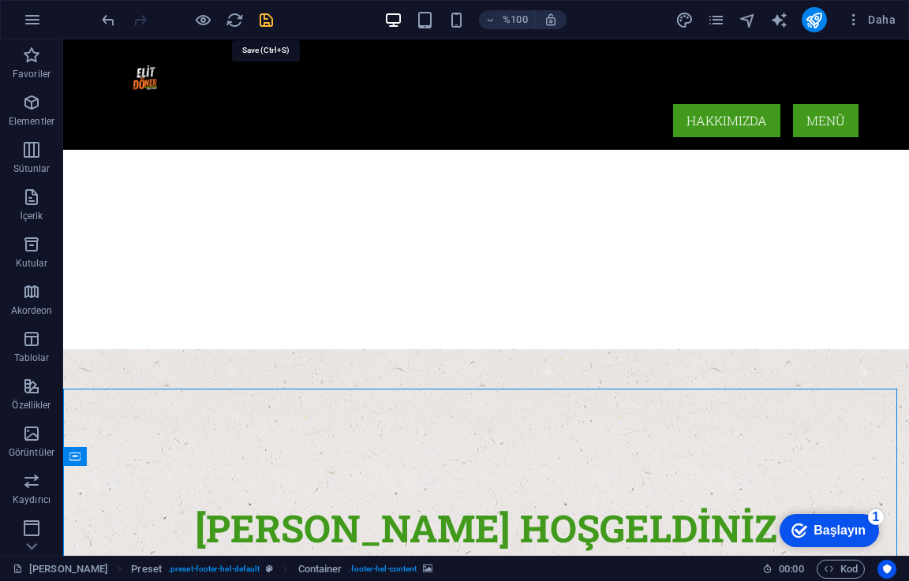
drag, startPoint x: 262, startPoint y: 17, endPoint x: 519, endPoint y: 16, distance: 257.1
click at [263, 17] on icon "kaydetmek" at bounding box center [266, 20] width 18 height 18
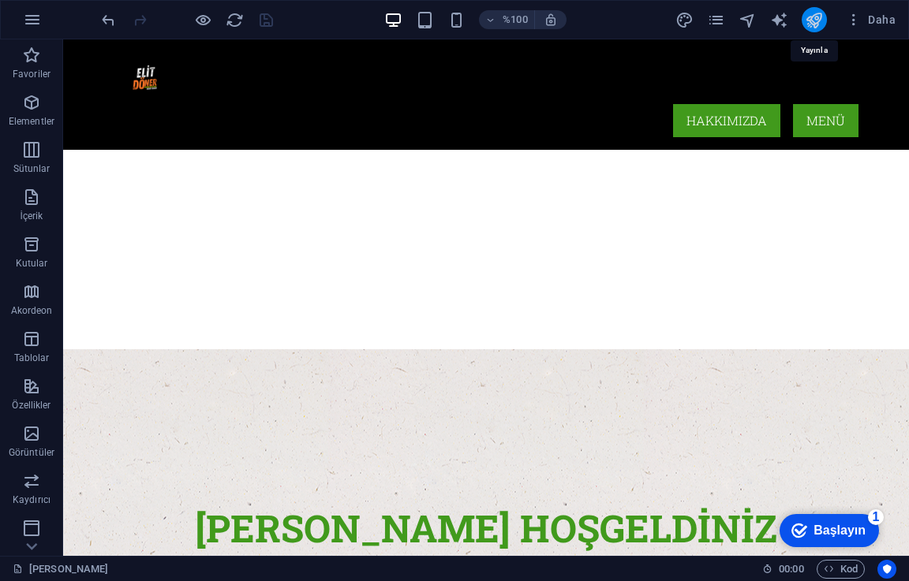
click at [808, 21] on icon "yayınlamak" at bounding box center [813, 20] width 18 height 18
